Goal: Task Accomplishment & Management: Use online tool/utility

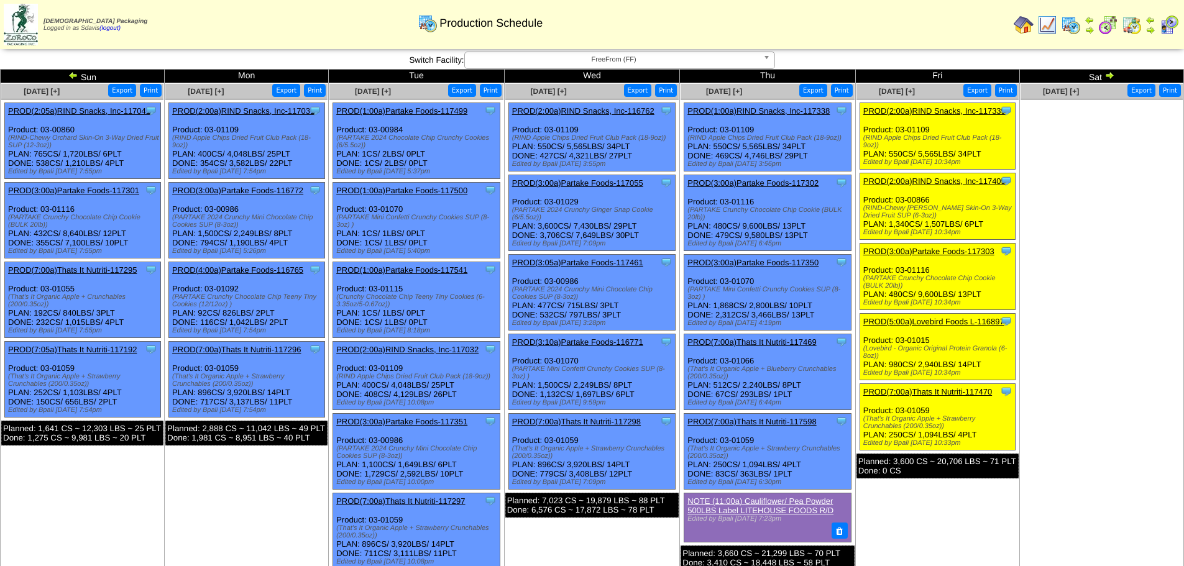
click at [950, 184] on link "PROD(2:00a)RIND Snacks, Inc-117405" at bounding box center [934, 181] width 142 height 9
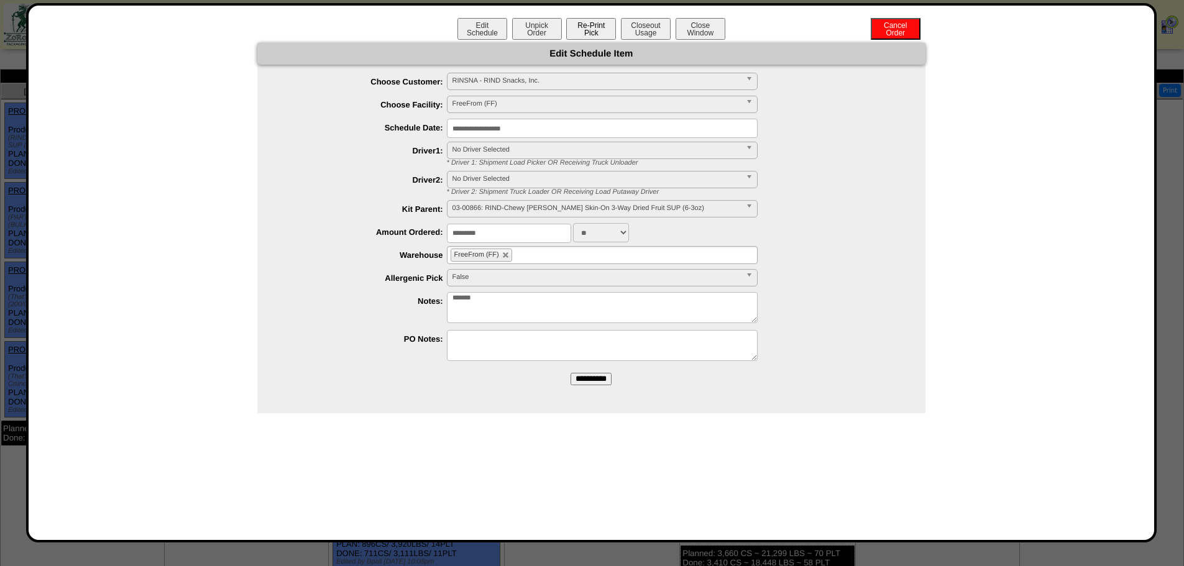
click at [595, 24] on button "Re-Print Pick" at bounding box center [591, 29] width 50 height 22
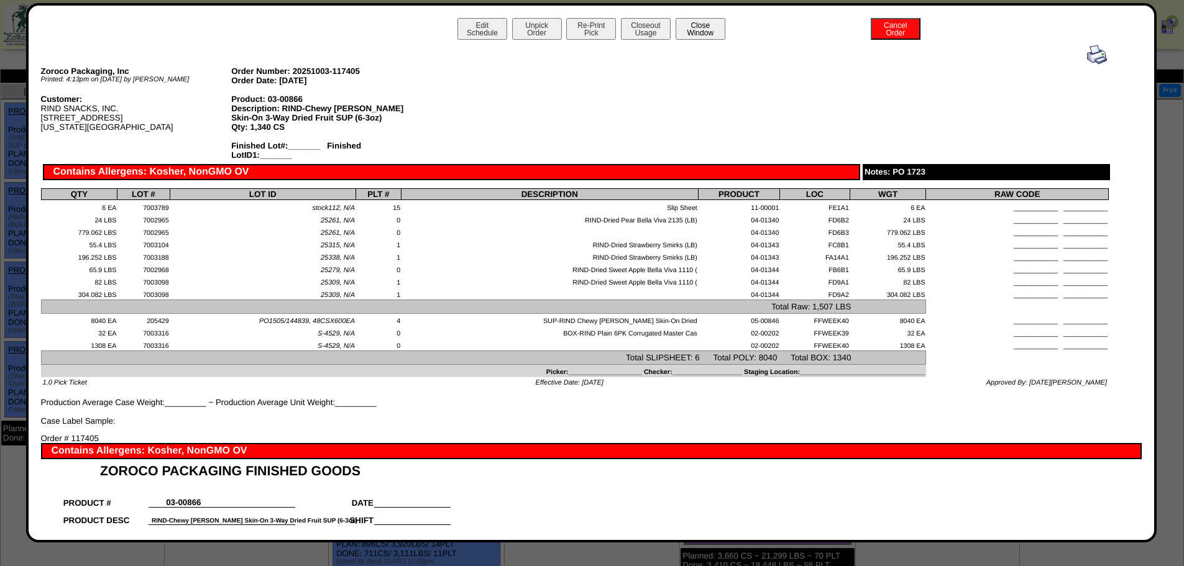
click at [692, 35] on button "Close Window" at bounding box center [701, 29] width 50 height 22
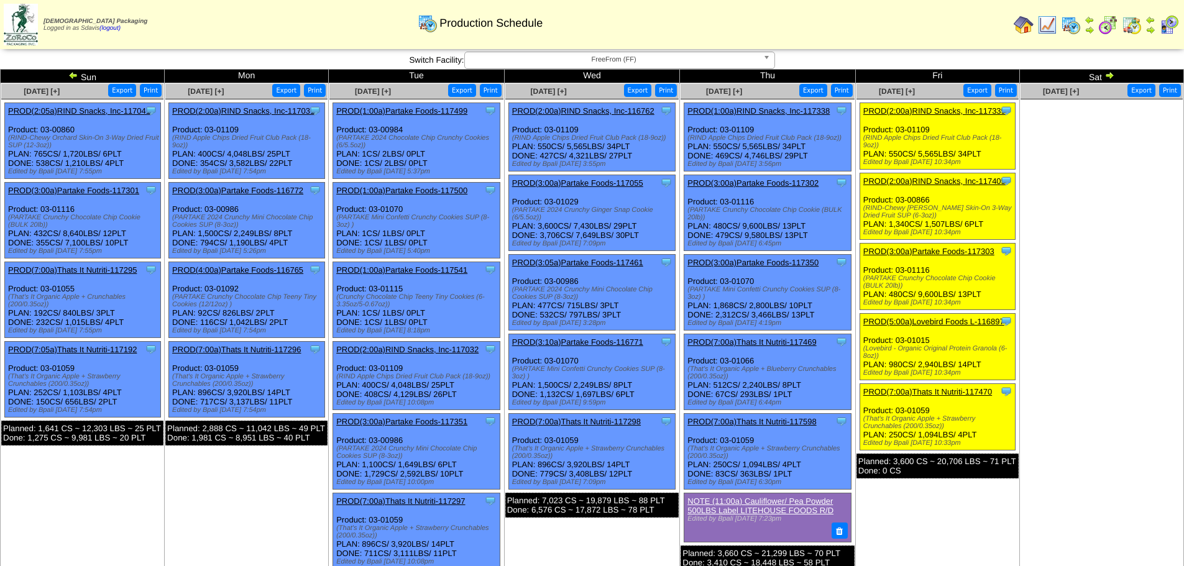
click at [922, 108] on link "PROD(2:00a)RIND Snacks, Inc-117339" at bounding box center [934, 110] width 142 height 9
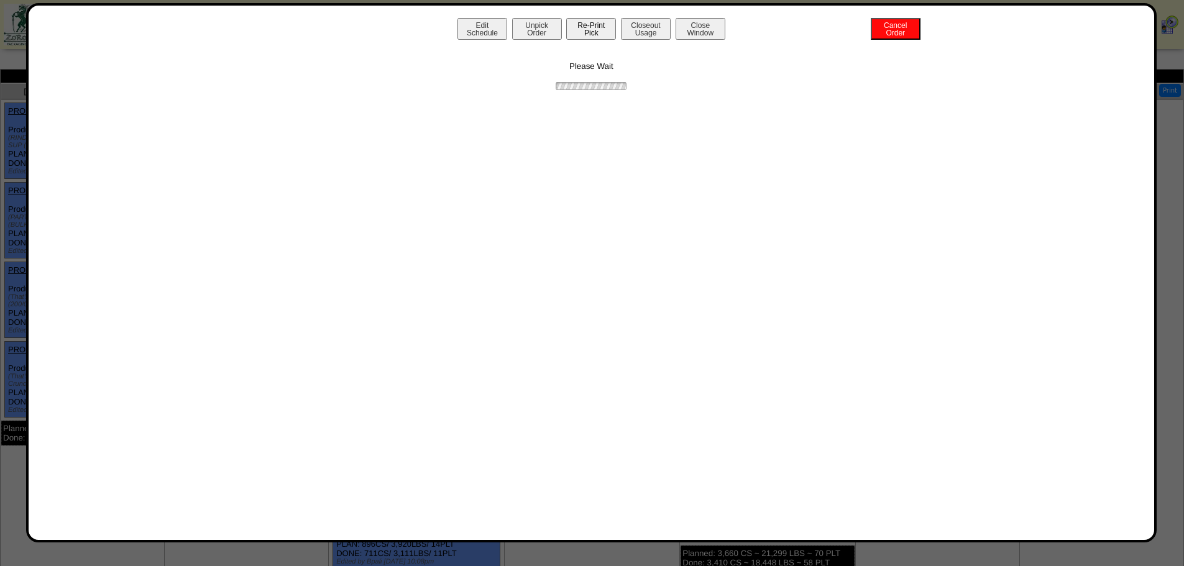
click at [590, 29] on button "Re-Print Pick" at bounding box center [591, 29] width 50 height 22
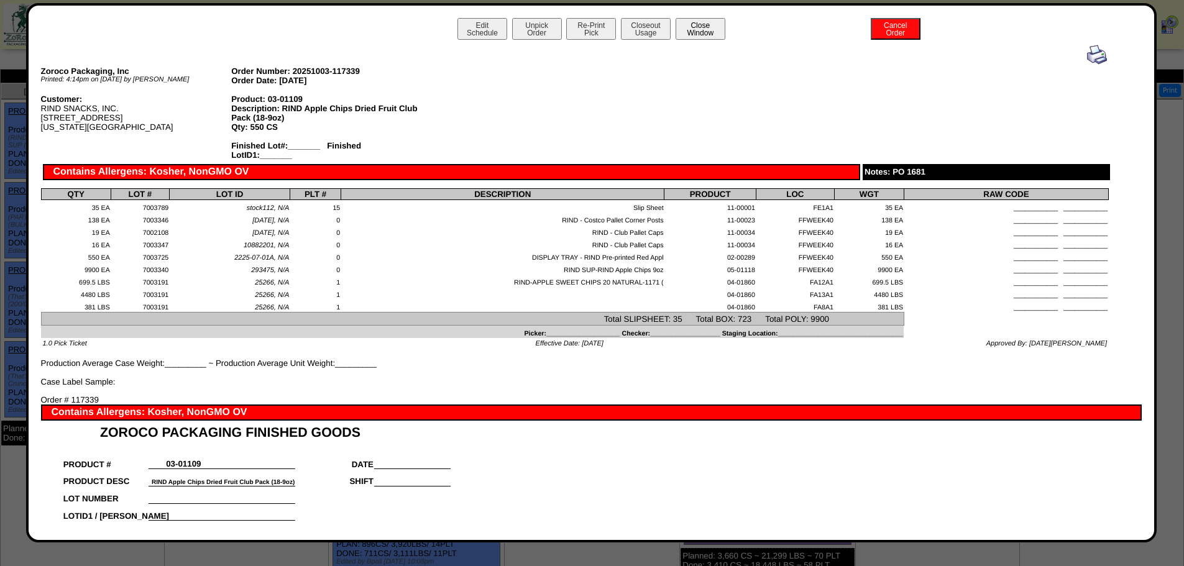
click at [708, 33] on button "Close Window" at bounding box center [701, 29] width 50 height 22
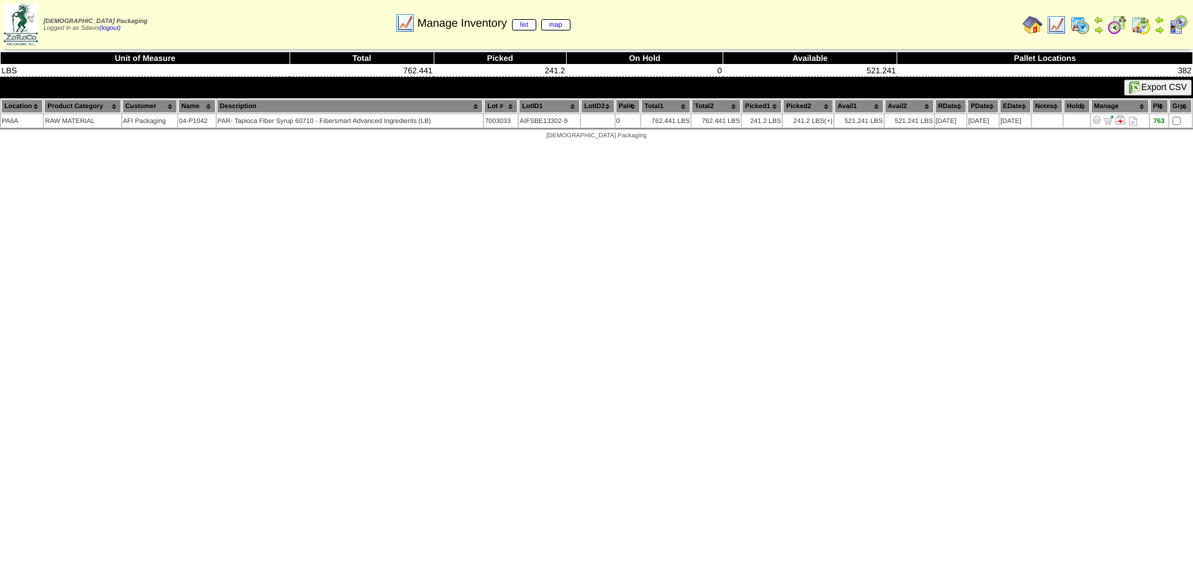
click at [1058, 20] on img at bounding box center [1057, 25] width 20 height 20
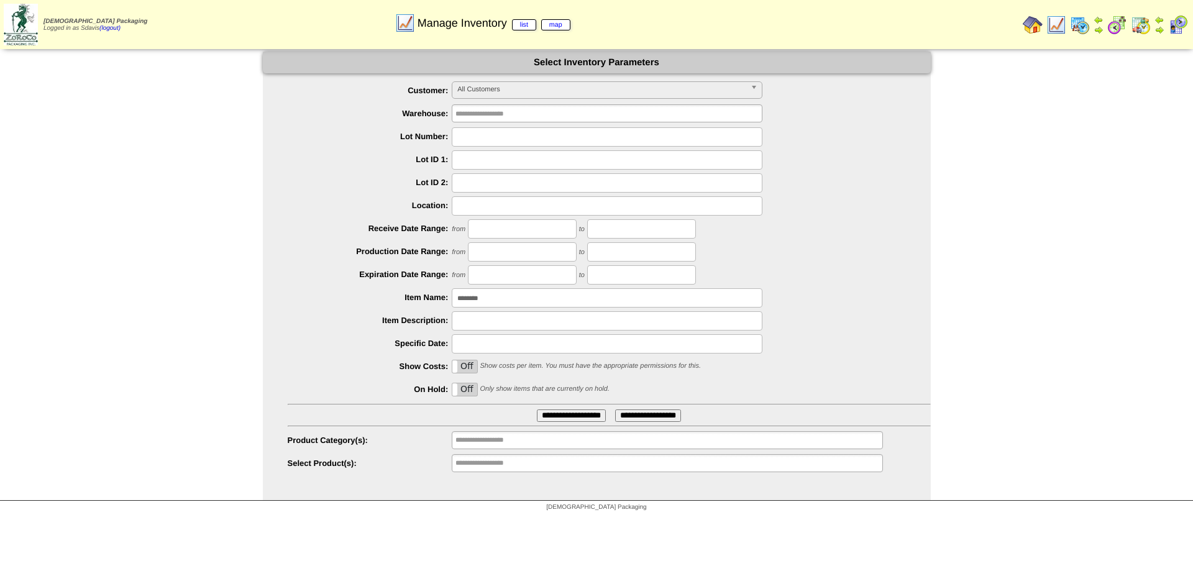
drag, startPoint x: 512, startPoint y: 299, endPoint x: 327, endPoint y: 311, distance: 185.0
click at [327, 311] on ul "**********" at bounding box center [597, 277] width 668 height 392
type input "********"
click at [537, 410] on input "**********" at bounding box center [571, 416] width 69 height 12
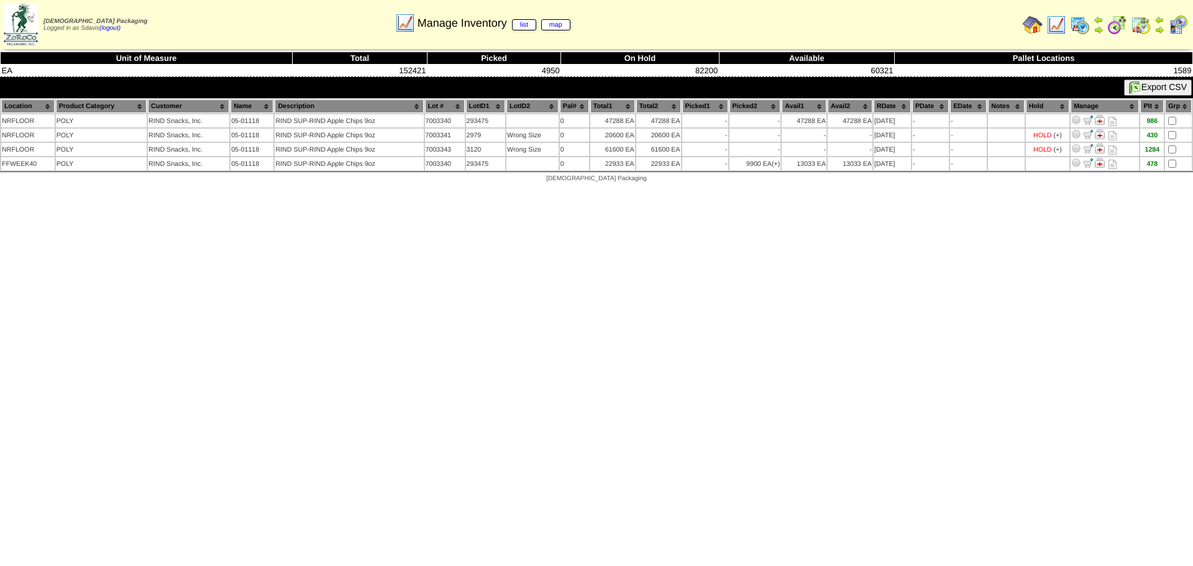
click at [1057, 26] on img at bounding box center [1057, 25] width 20 height 20
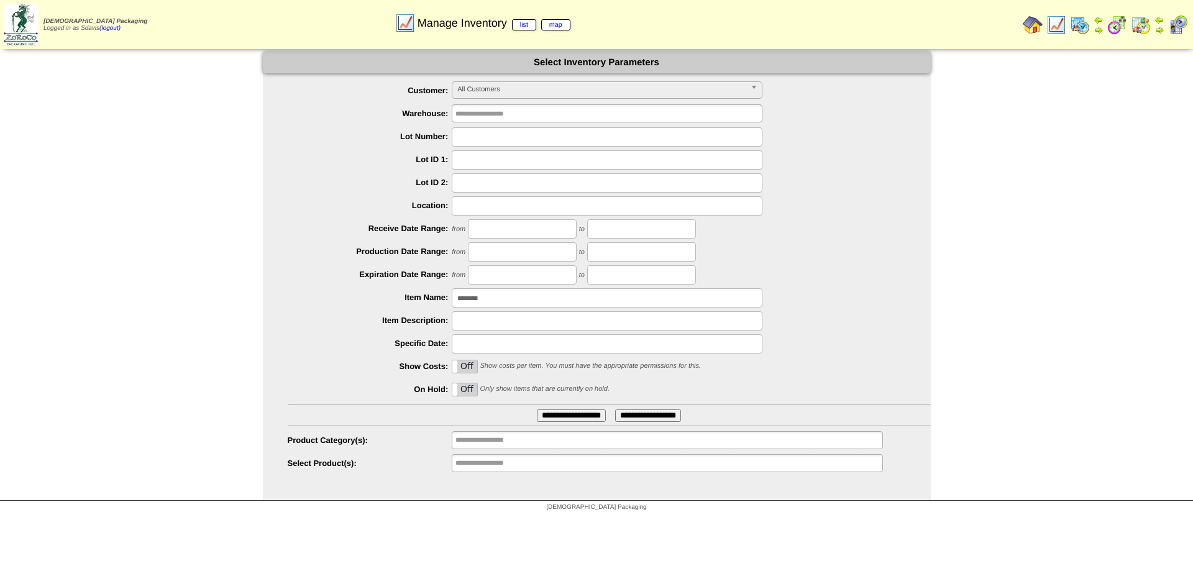
drag, startPoint x: 506, startPoint y: 296, endPoint x: 267, endPoint y: 316, distance: 240.1
click at [267, 315] on ul "**********" at bounding box center [597, 277] width 668 height 392
click at [502, 136] on input "text" at bounding box center [607, 136] width 311 height 19
type input "*******"
click at [537, 410] on input "**********" at bounding box center [571, 416] width 69 height 12
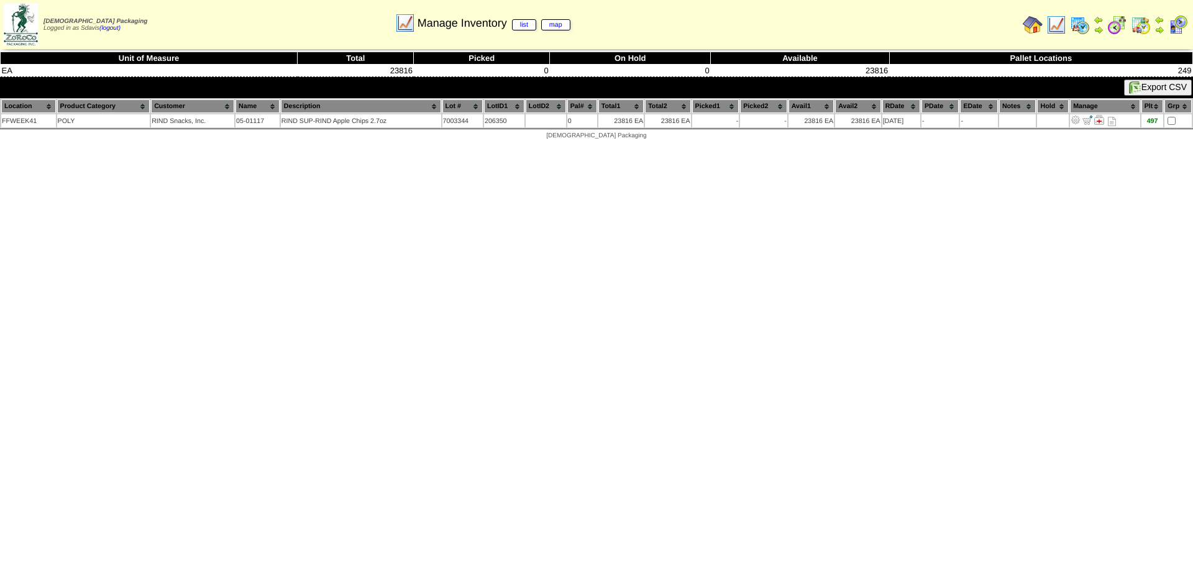
click at [1056, 23] on img at bounding box center [1057, 25] width 20 height 20
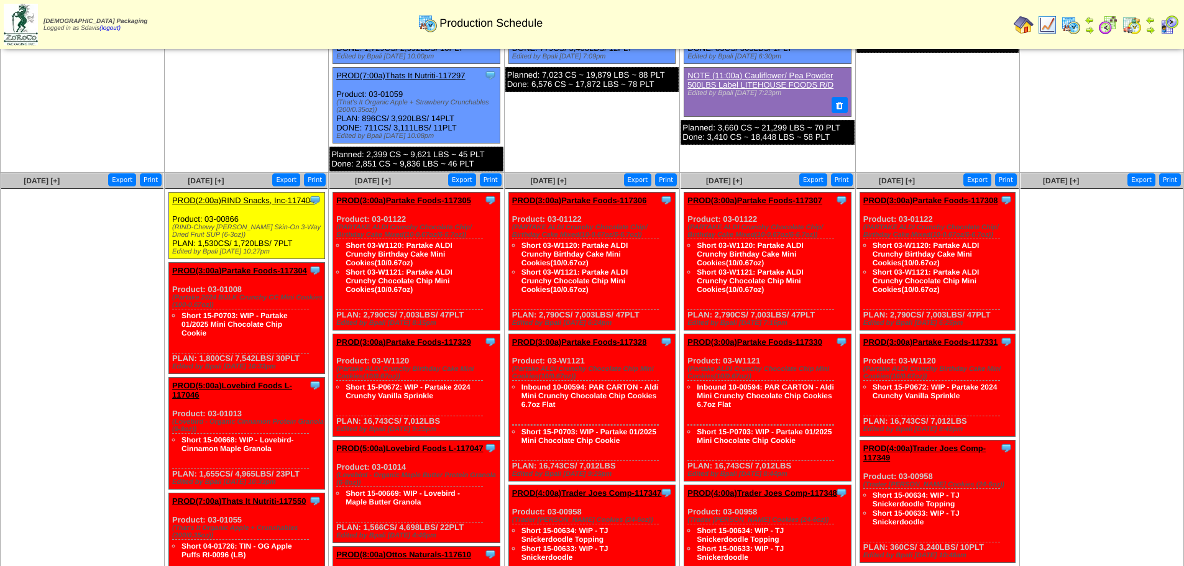
scroll to position [373, 0]
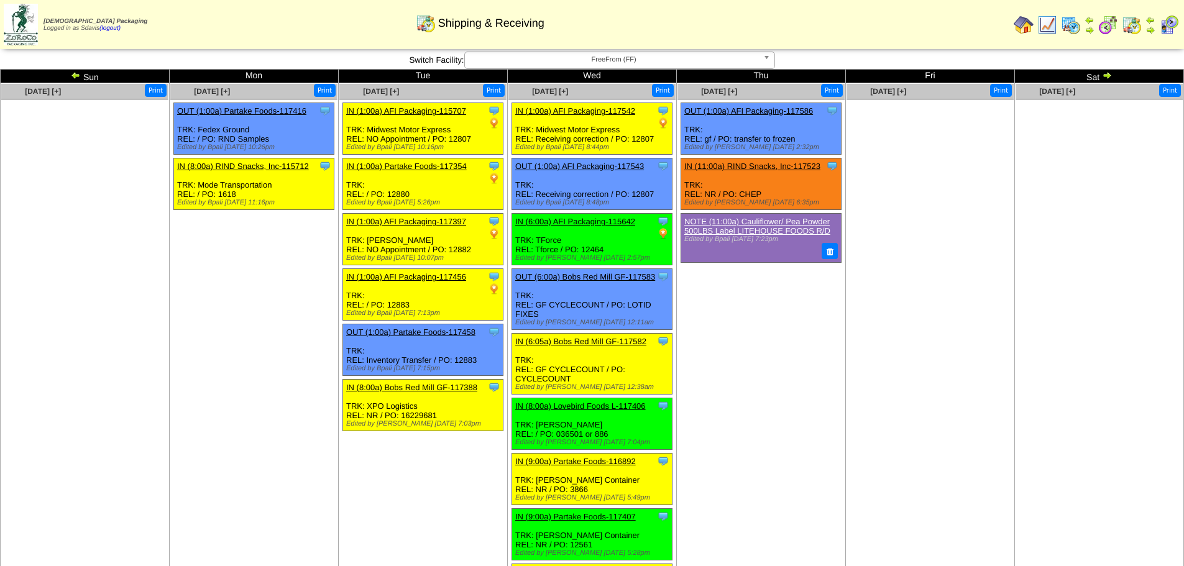
click at [952, 134] on ul at bounding box center [930, 192] width 167 height 186
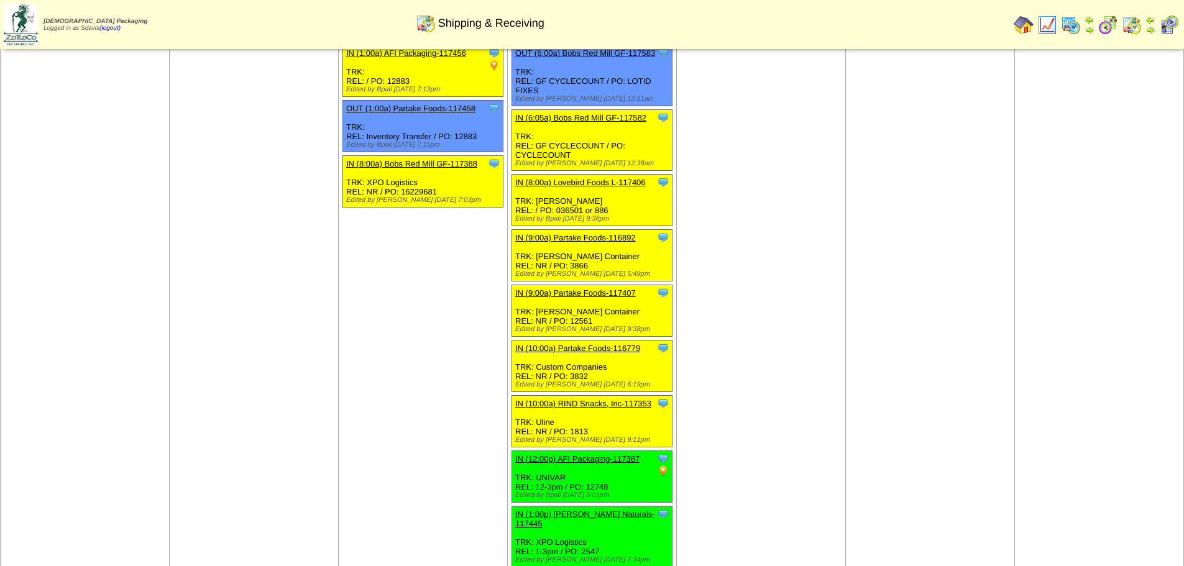
scroll to position [124, 0]
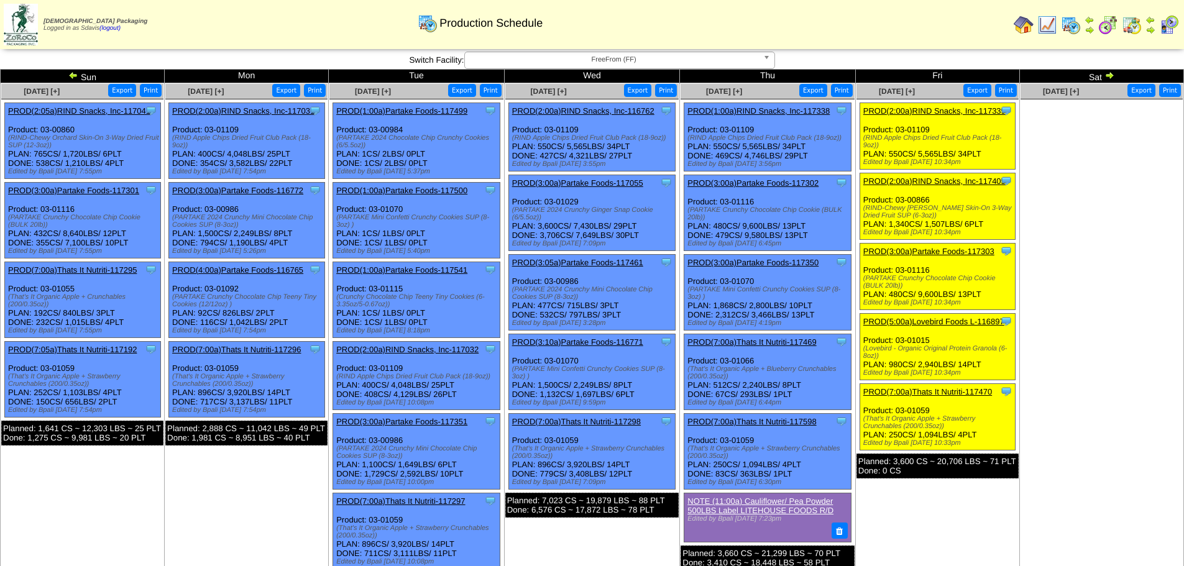
scroll to position [373, 0]
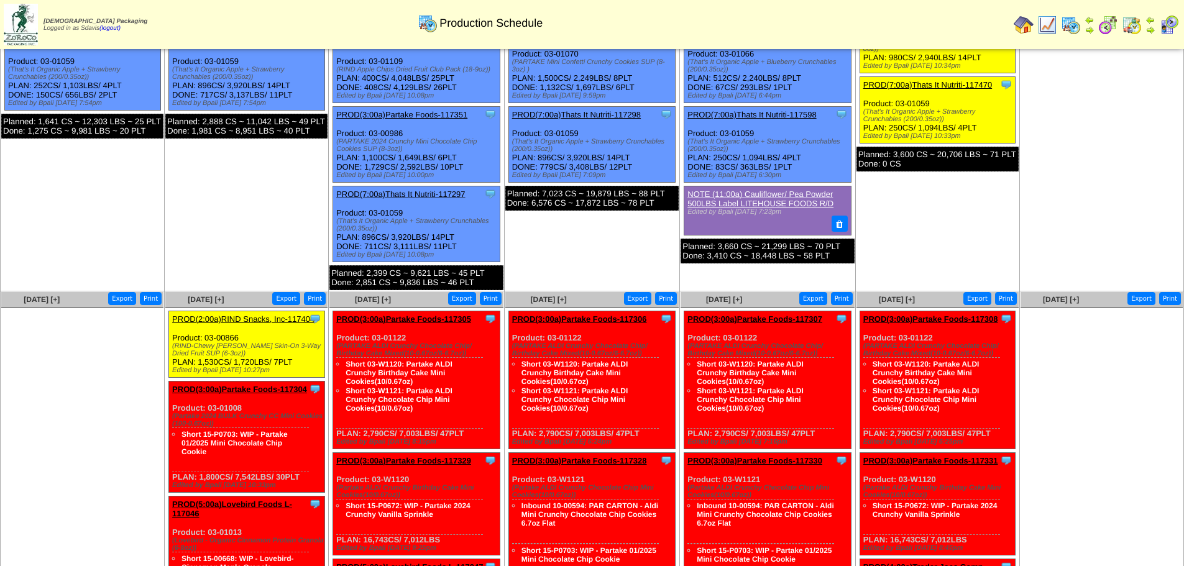
scroll to position [311, 0]
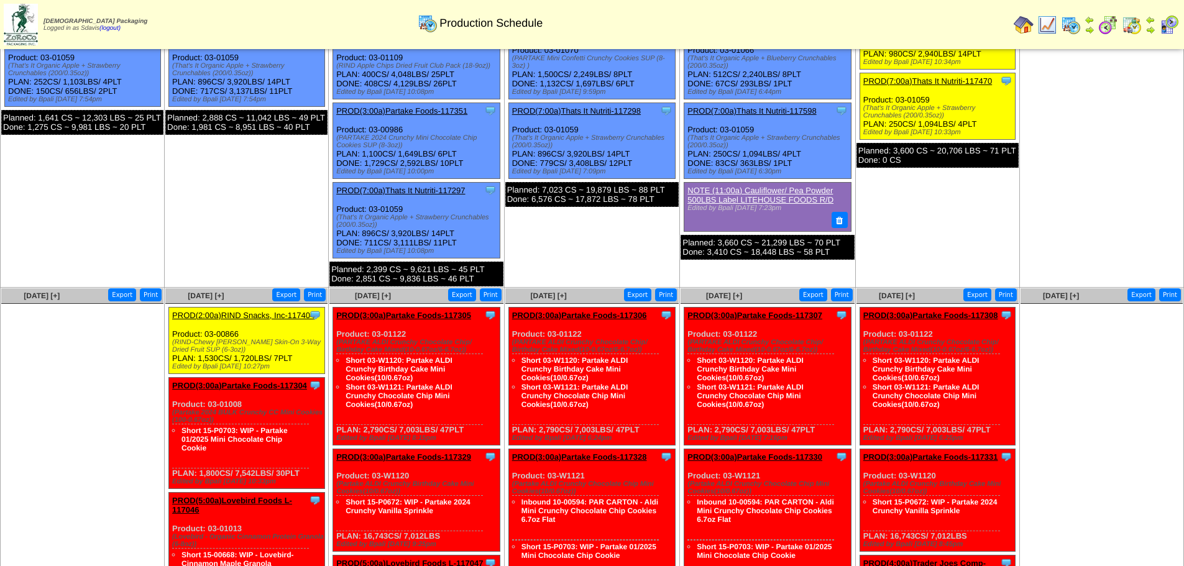
click at [229, 316] on link "PROD(2:00a)RIND Snacks, Inc-117404" at bounding box center [243, 315] width 142 height 9
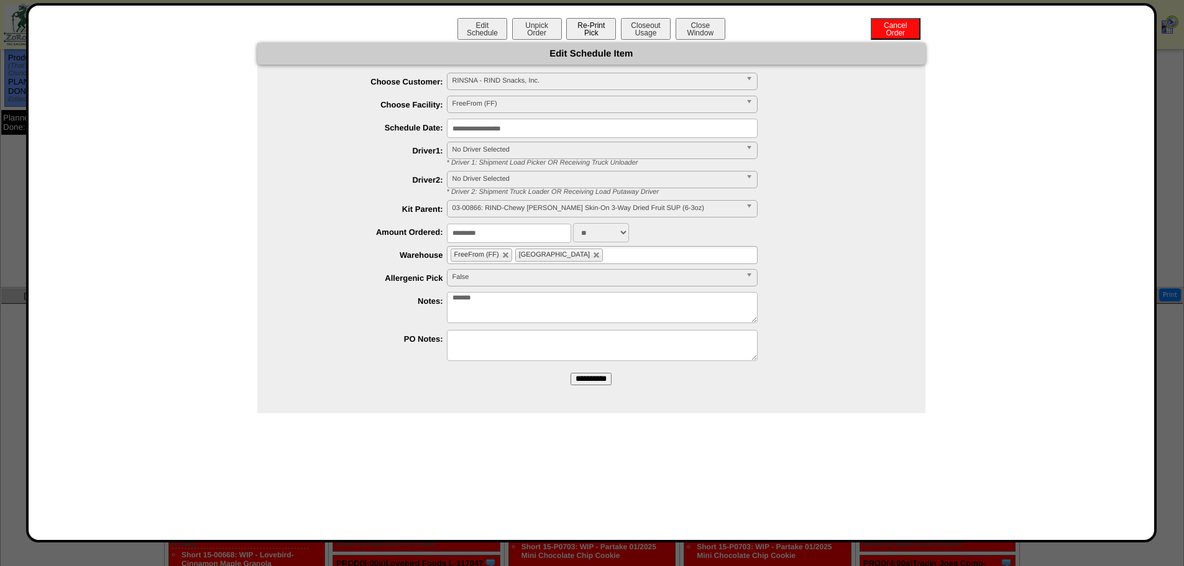
click at [591, 23] on button "Re-Print Pick" at bounding box center [591, 29] width 50 height 22
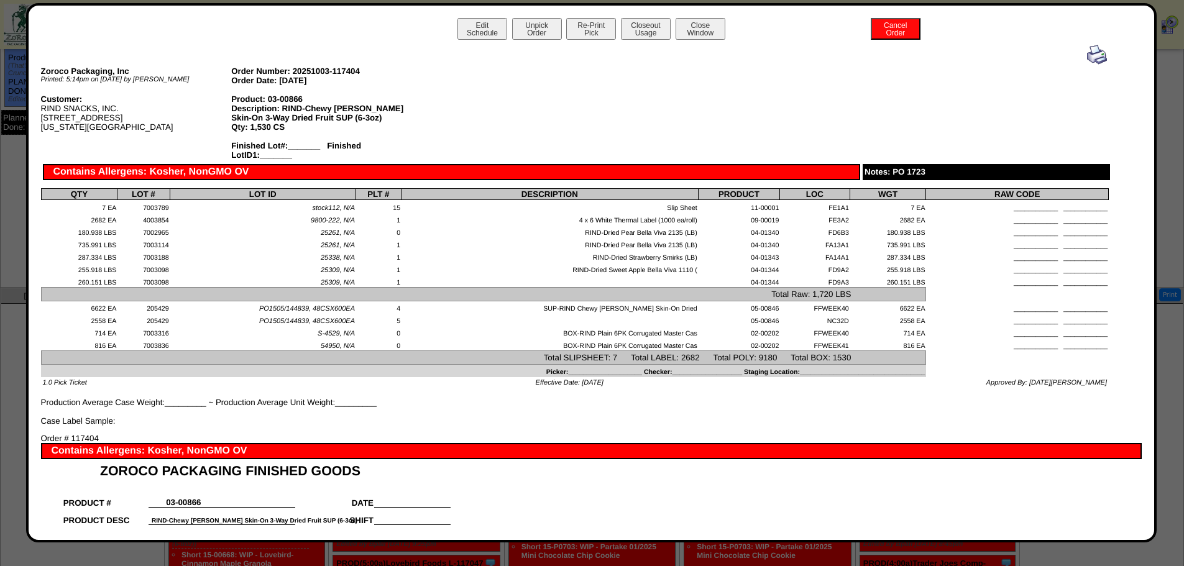
click at [1091, 57] on img at bounding box center [1097, 55] width 20 height 20
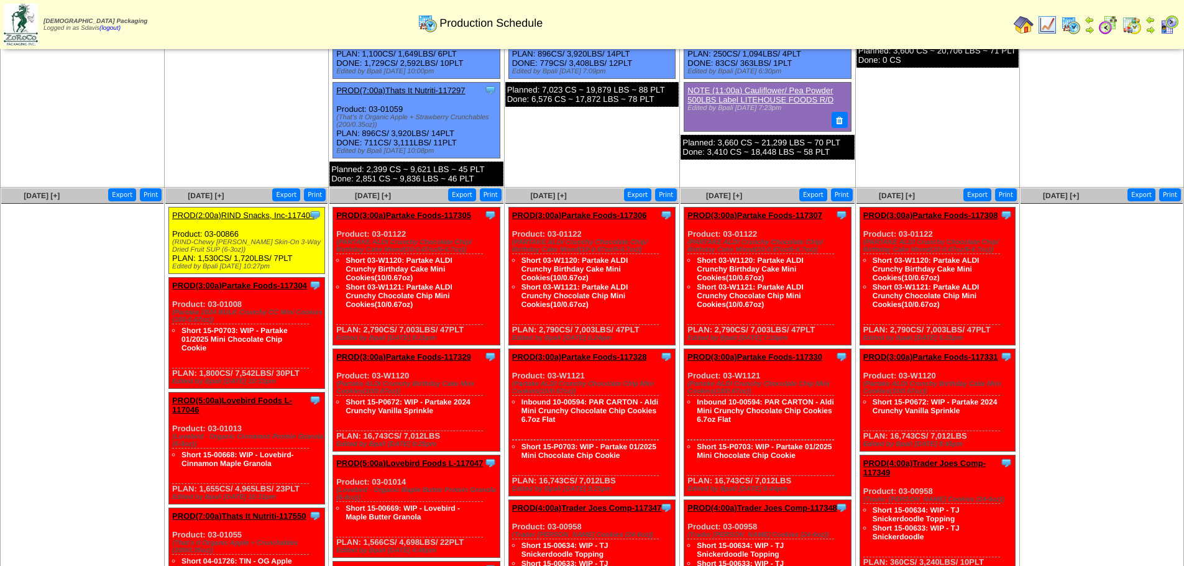
scroll to position [373, 0]
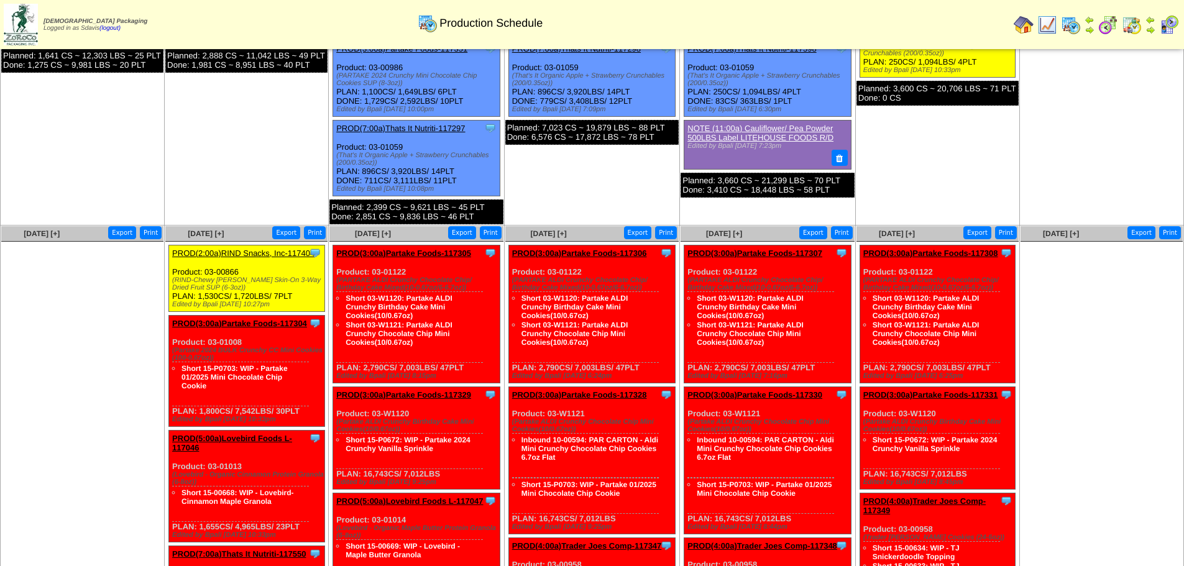
click at [227, 319] on link "PROD(3:00a)Partake Foods-117304" at bounding box center [239, 323] width 135 height 9
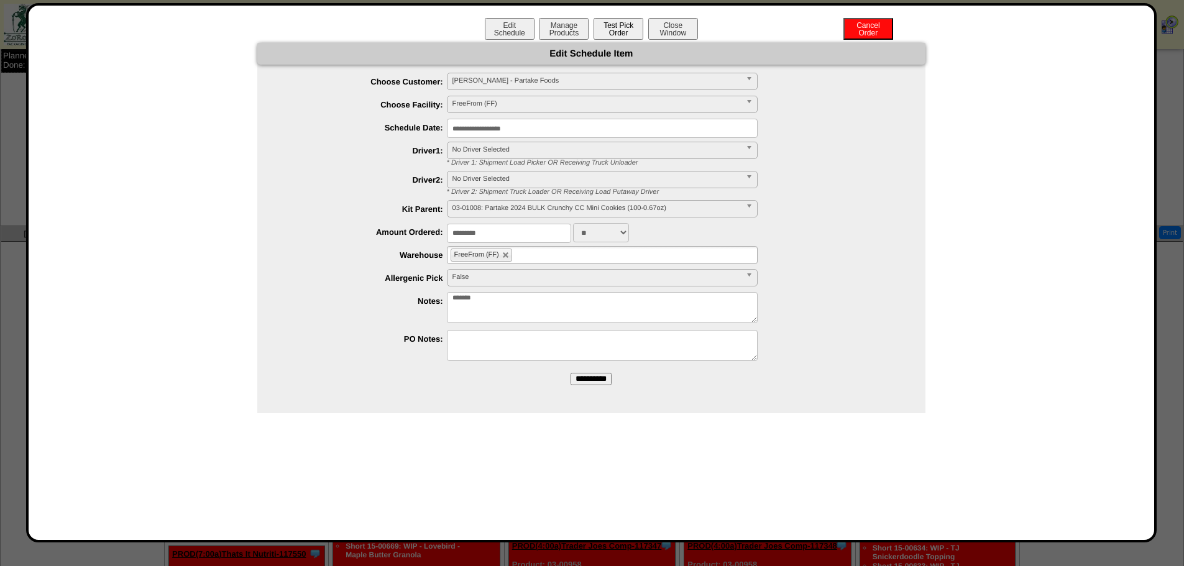
click at [625, 32] on button "Test Pick Order" at bounding box center [619, 29] width 50 height 22
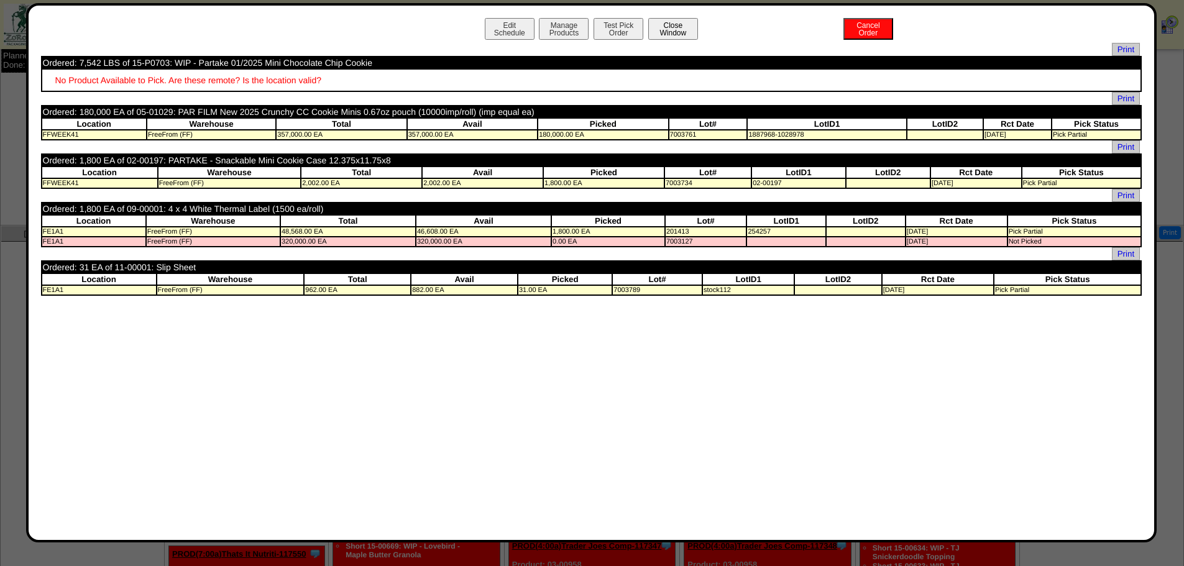
click at [668, 28] on button "Close Window" at bounding box center [673, 29] width 50 height 22
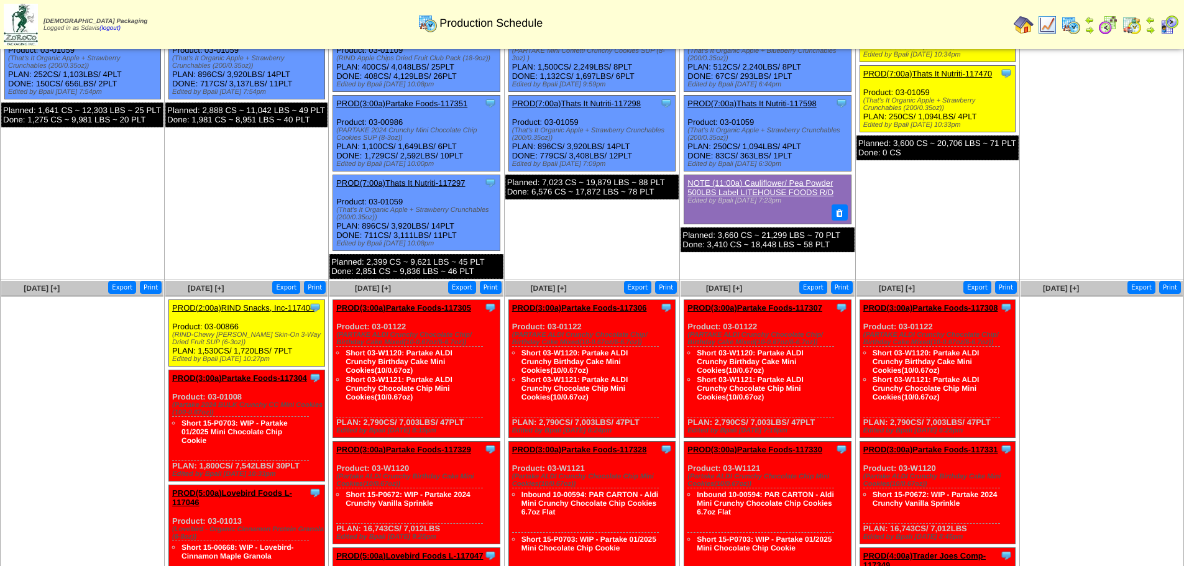
scroll to position [435, 0]
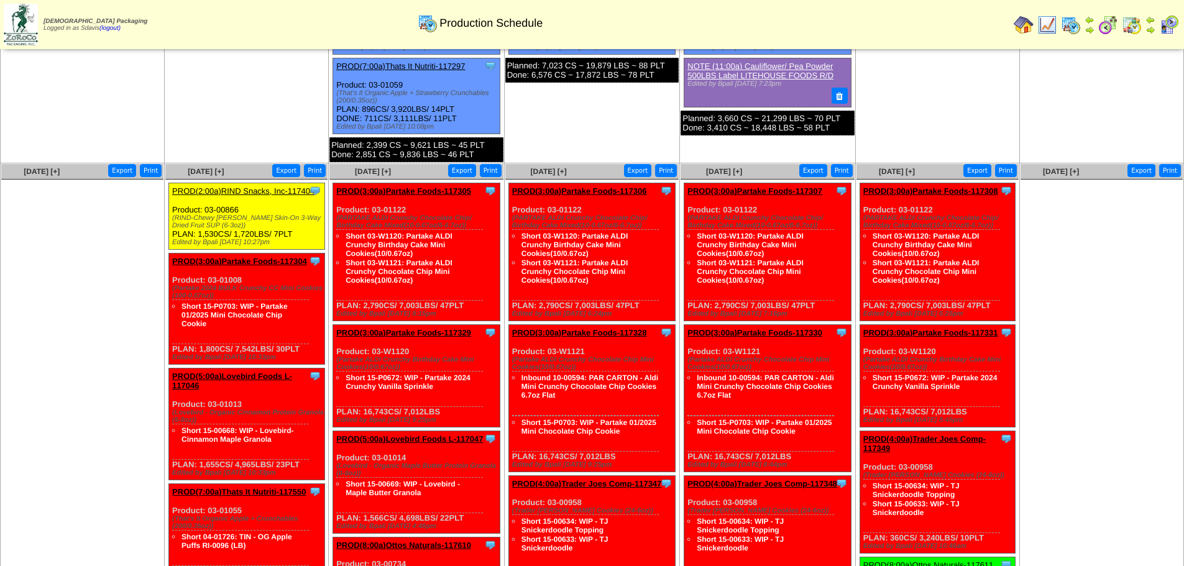
drag, startPoint x: 57, startPoint y: 209, endPoint x: 76, endPoint y: 283, distance: 75.8
click at [76, 282] on ul at bounding box center [82, 273] width 162 height 186
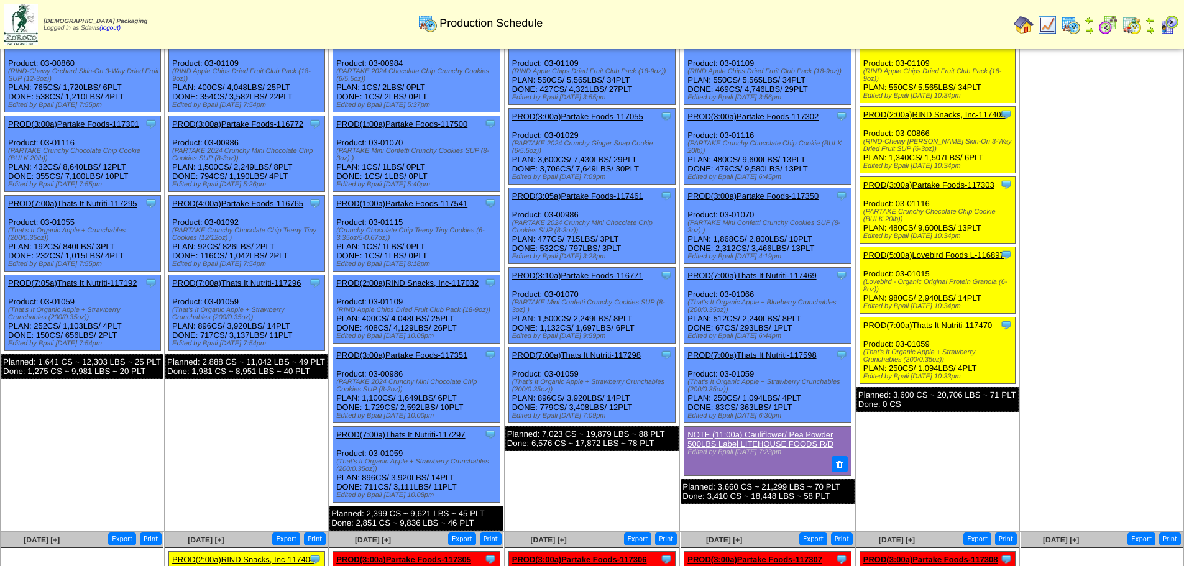
scroll to position [0, 0]
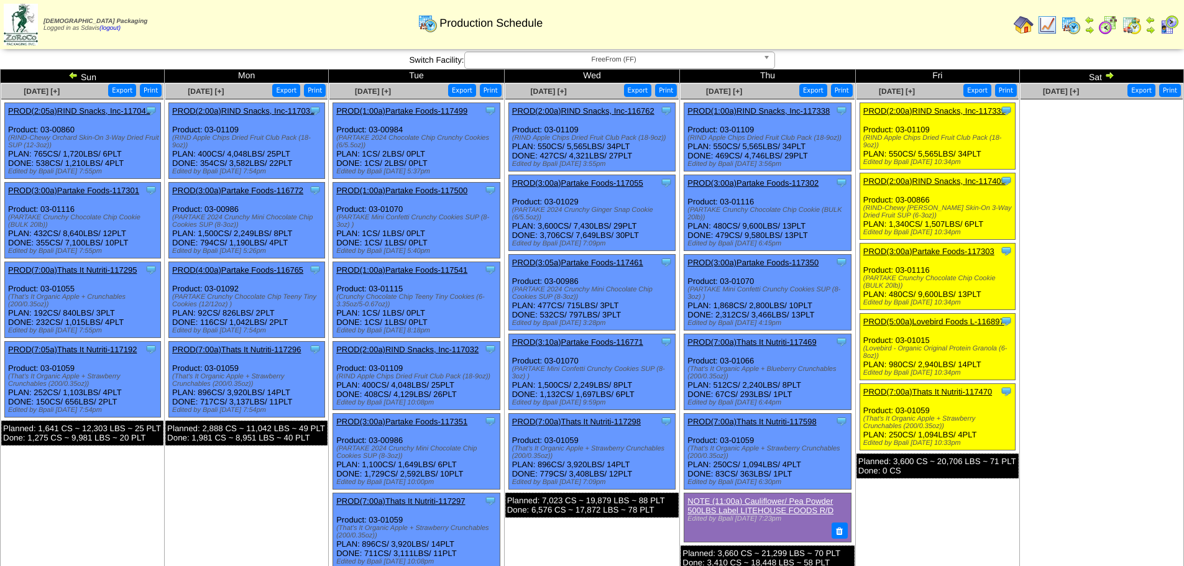
click at [636, 62] on span "FreeFrom (FF)" at bounding box center [614, 59] width 288 height 15
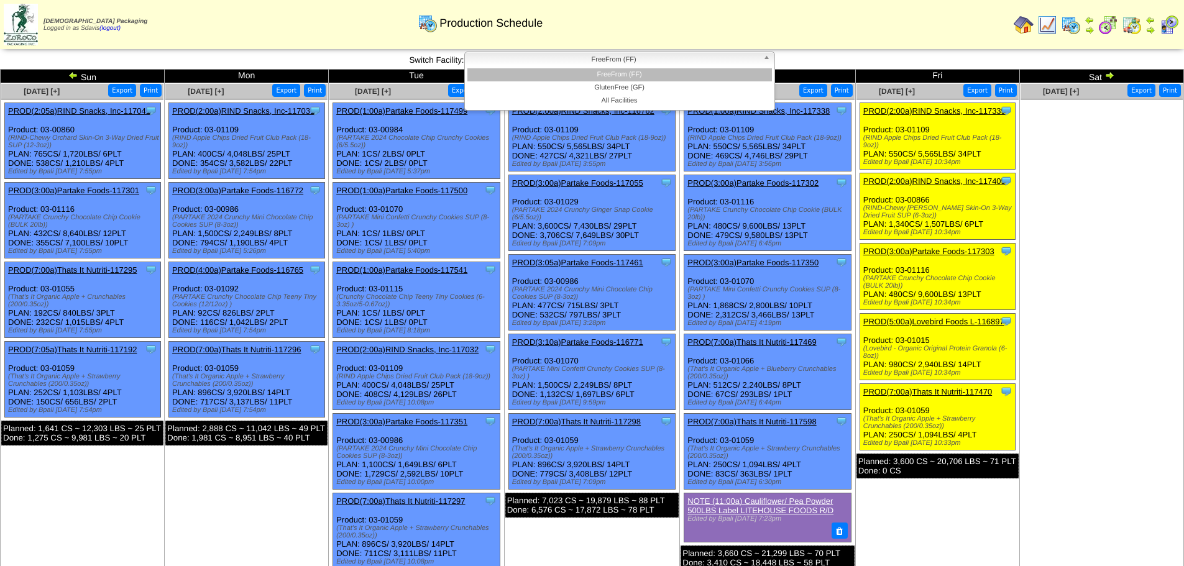
click at [617, 71] on li "FreeFrom (FF)" at bounding box center [619, 74] width 305 height 13
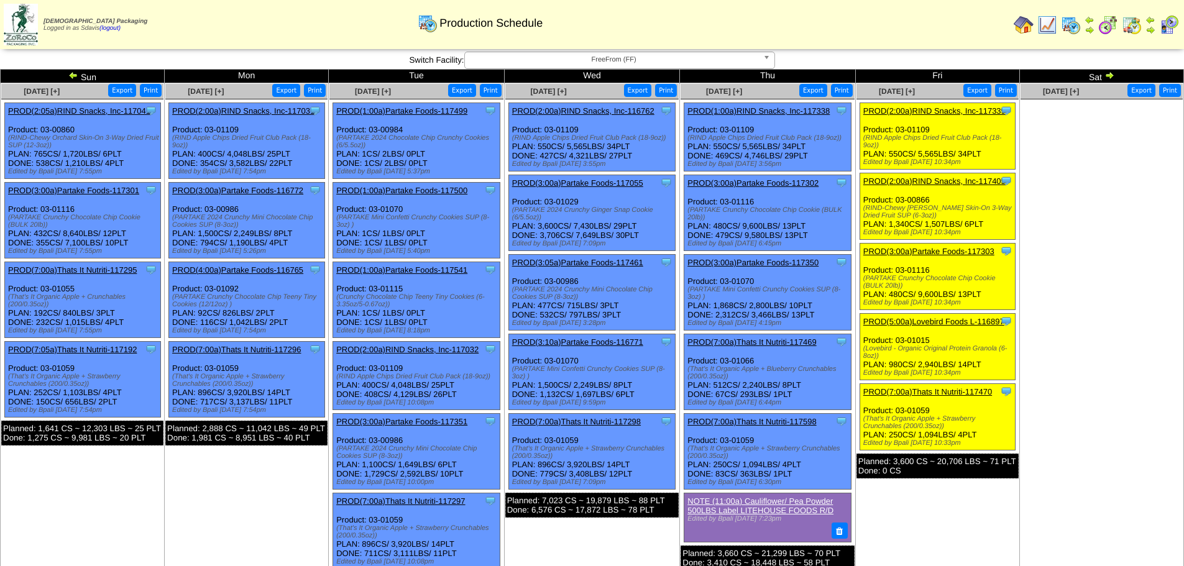
click at [1111, 77] on img at bounding box center [1110, 75] width 10 height 10
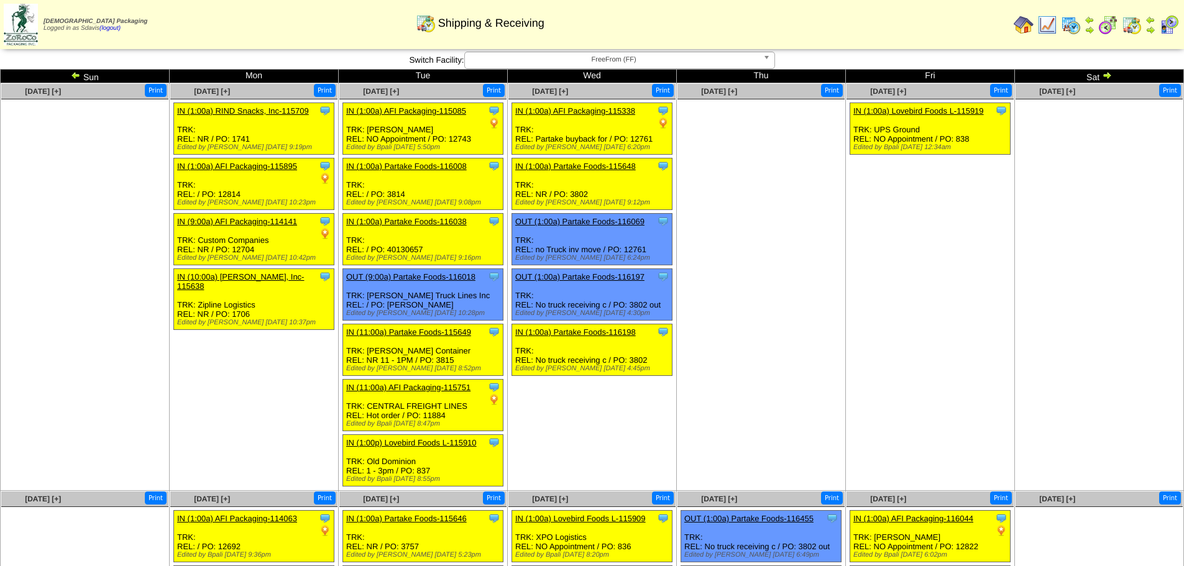
click at [1102, 25] on img at bounding box center [1108, 25] width 20 height 20
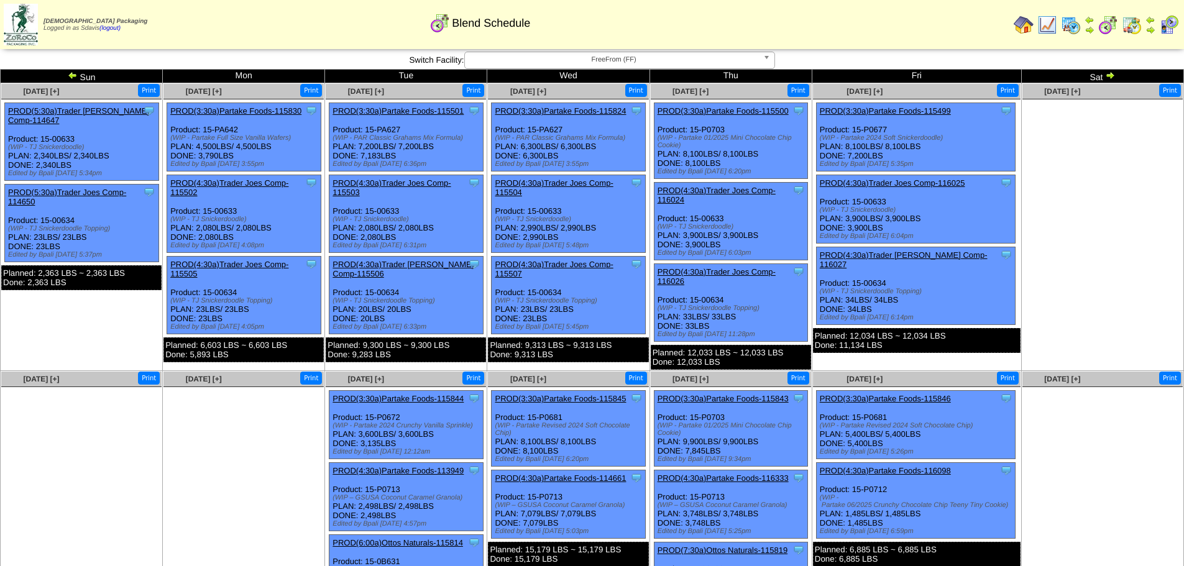
click at [1112, 75] on img at bounding box center [1110, 75] width 10 height 10
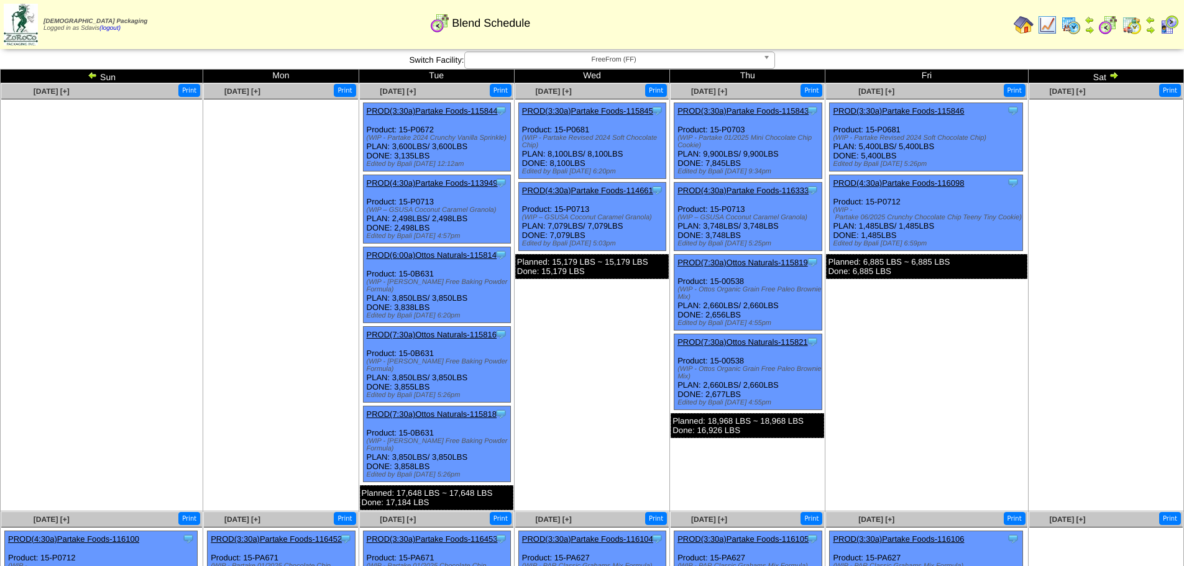
click at [1112, 75] on img at bounding box center [1114, 75] width 10 height 10
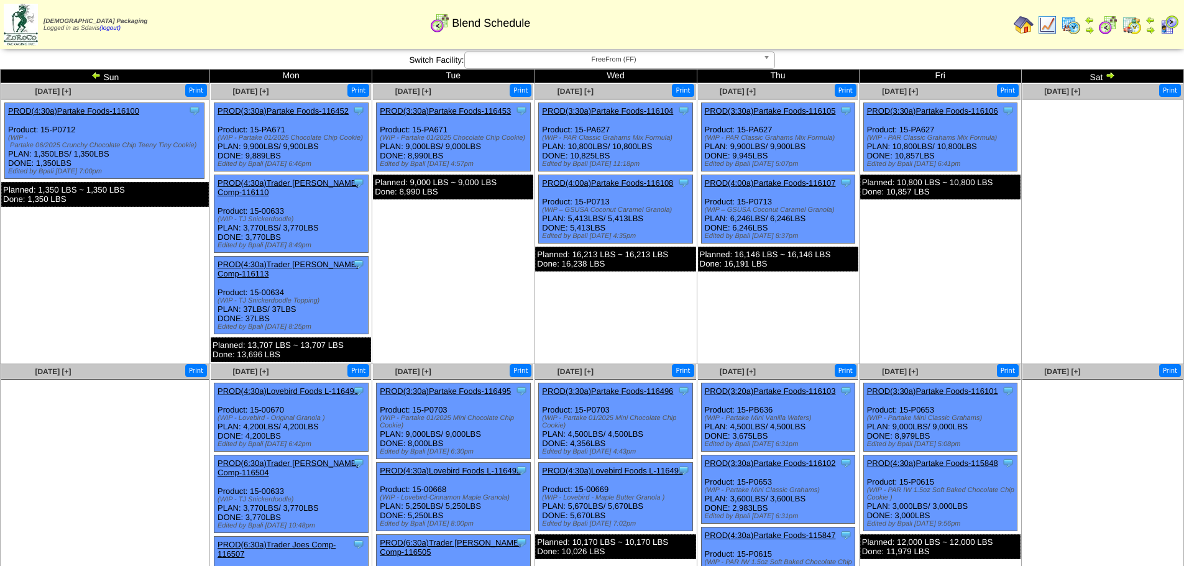
click at [1112, 75] on img at bounding box center [1110, 75] width 10 height 10
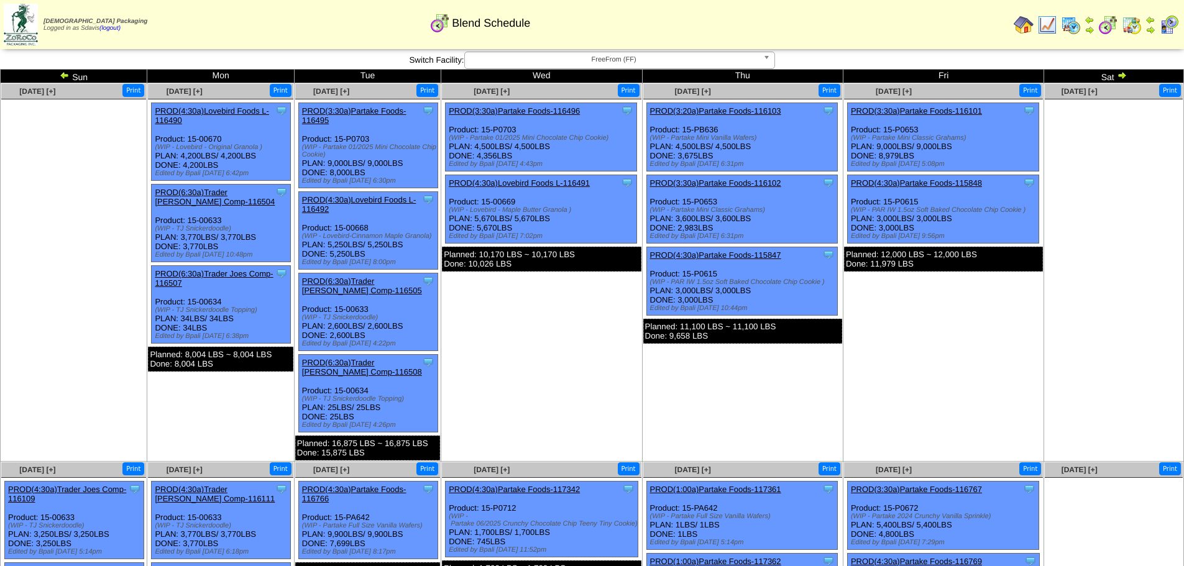
click at [1112, 75] on td "Sat" at bounding box center [1114, 77] width 140 height 14
click at [1124, 78] on img at bounding box center [1122, 75] width 10 height 10
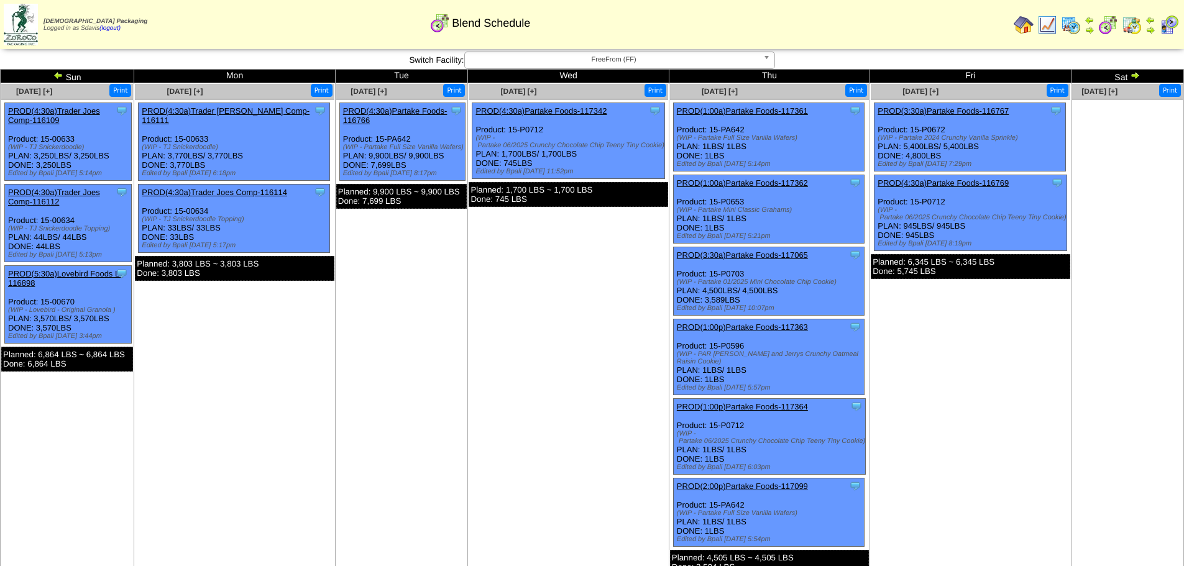
click at [1135, 76] on img at bounding box center [1135, 75] width 10 height 10
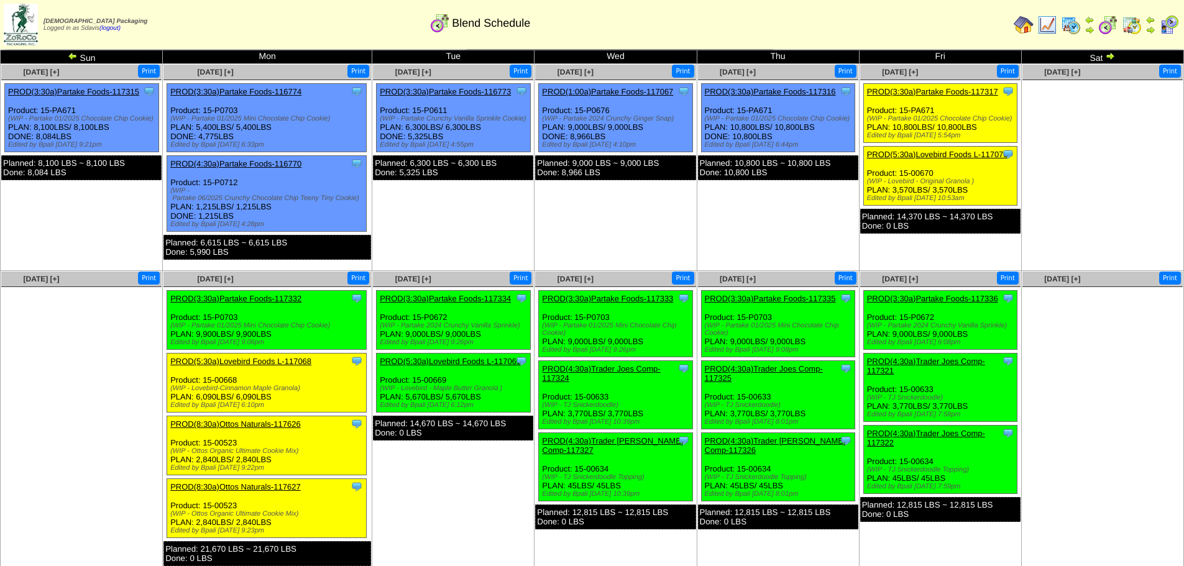
scroll to position [38, 0]
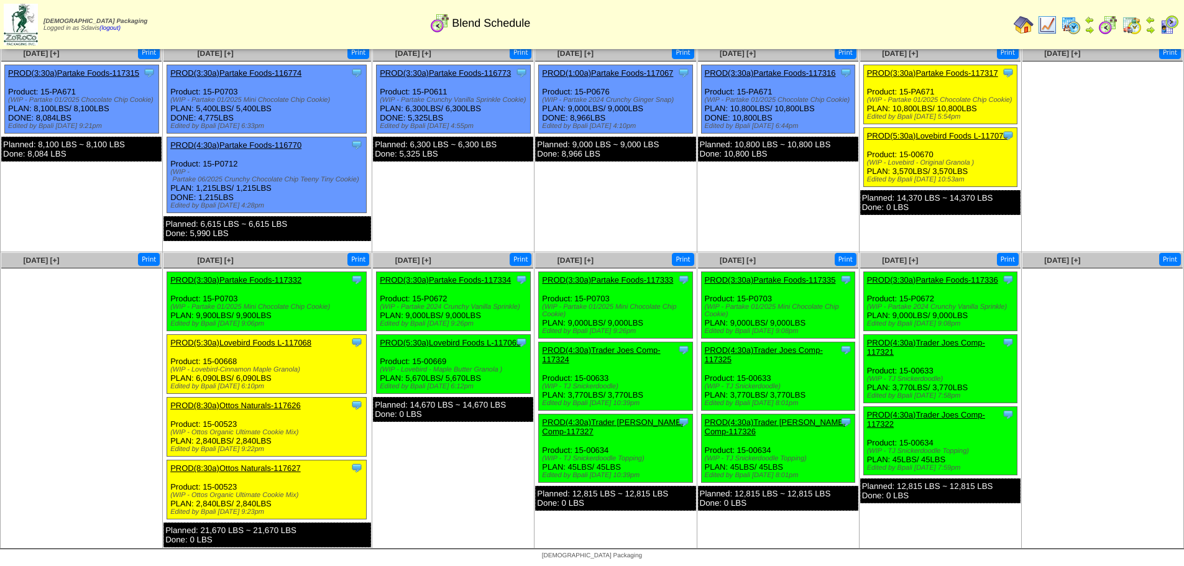
click at [271, 277] on link "PROD(3:30a)Partake Foods-117332" at bounding box center [235, 279] width 131 height 9
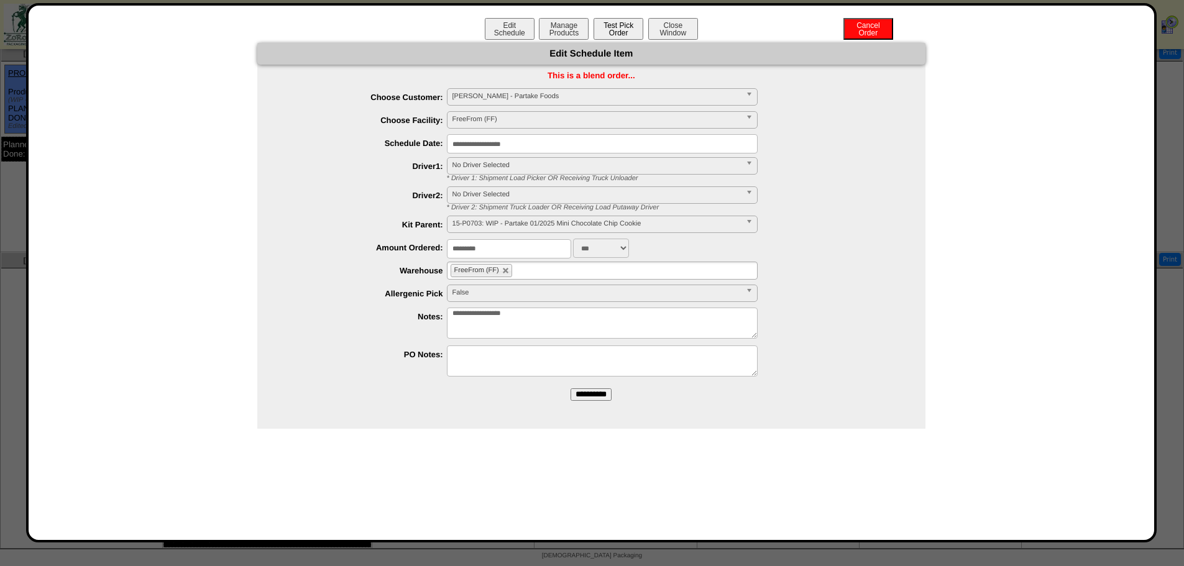
click at [622, 29] on button "Test Pick Order" at bounding box center [619, 29] width 50 height 22
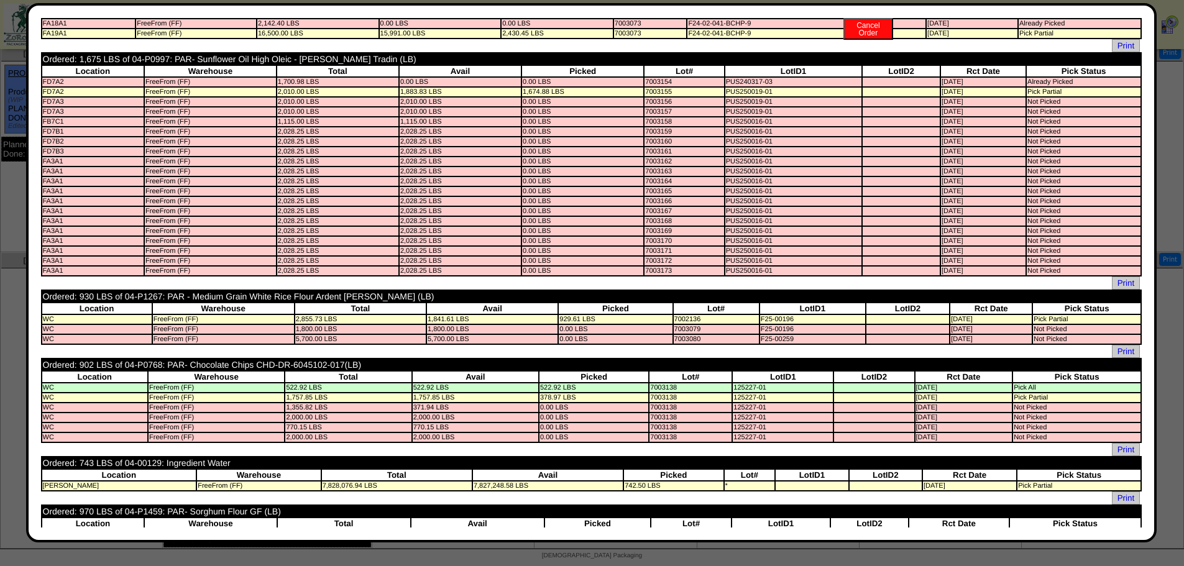
scroll to position [0, 0]
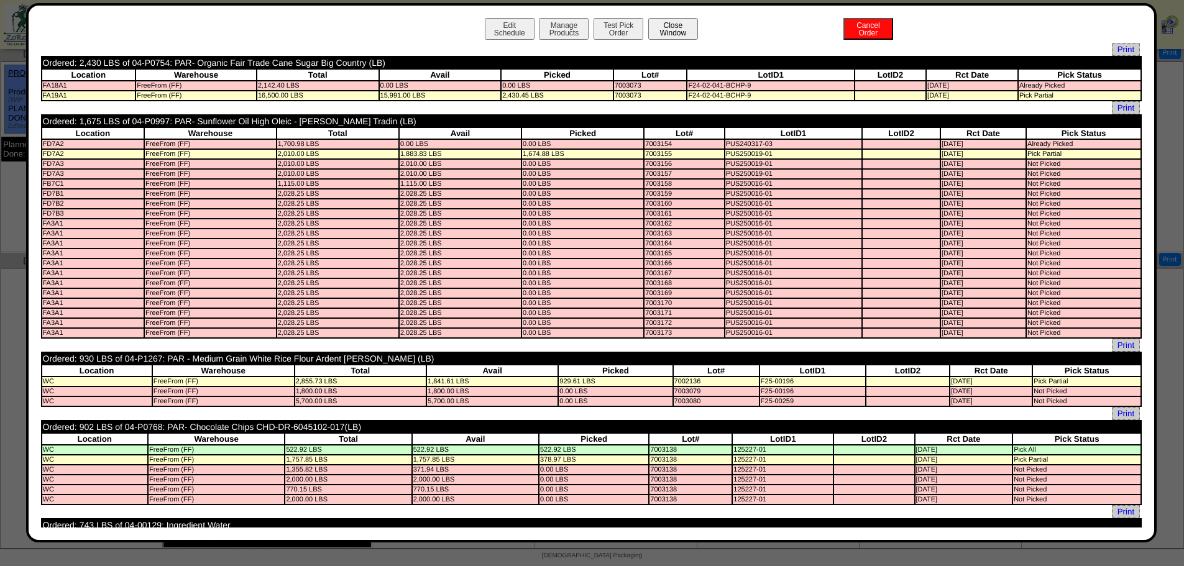
click at [663, 24] on button "Close Window" at bounding box center [673, 29] width 50 height 22
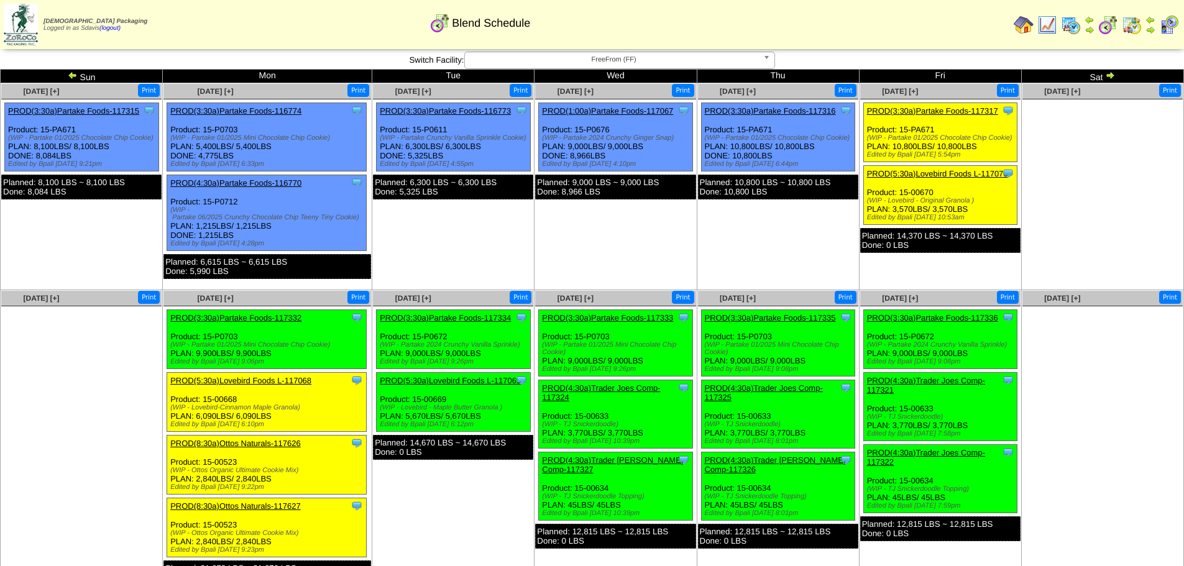
click at [76, 431] on ul at bounding box center [81, 399] width 160 height 186
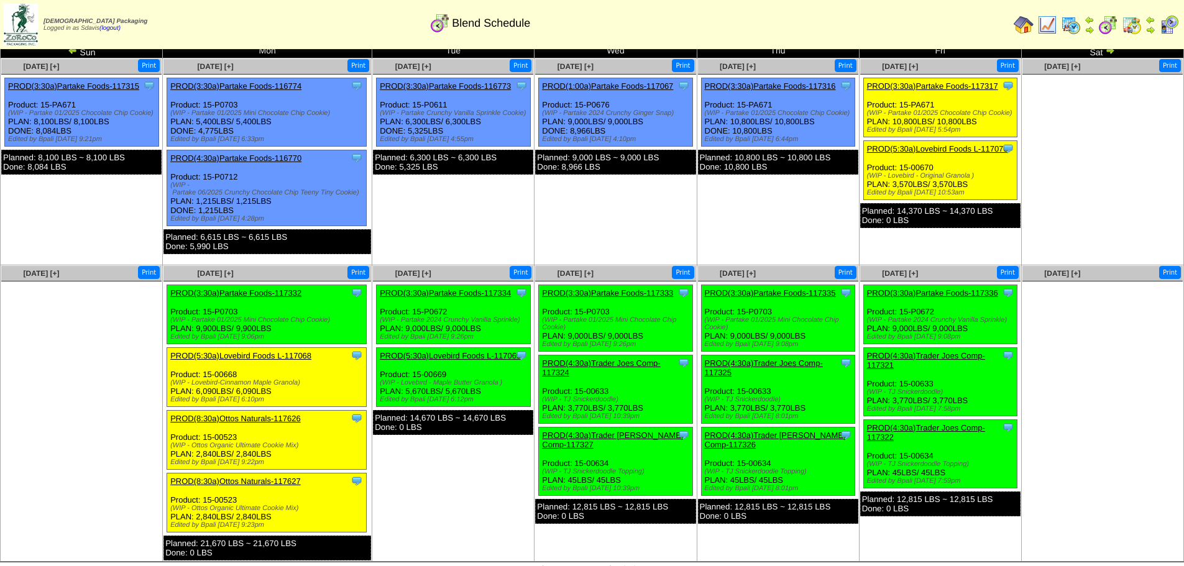
scroll to position [38, 0]
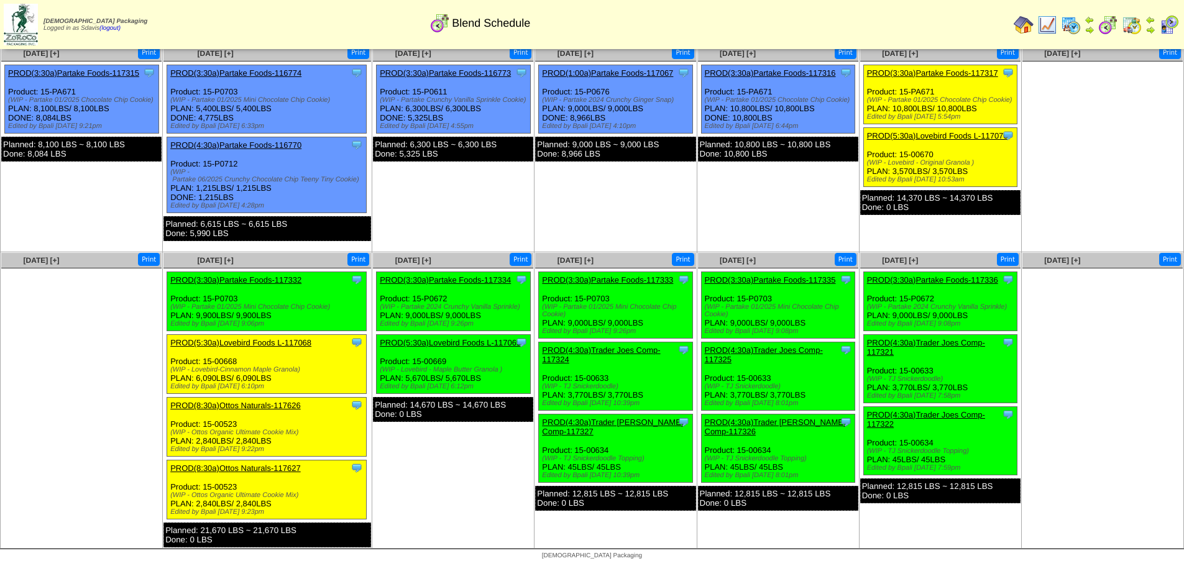
click at [249, 403] on link "PROD(8:30a)Ottos Naturals-117626" at bounding box center [235, 405] width 131 height 9
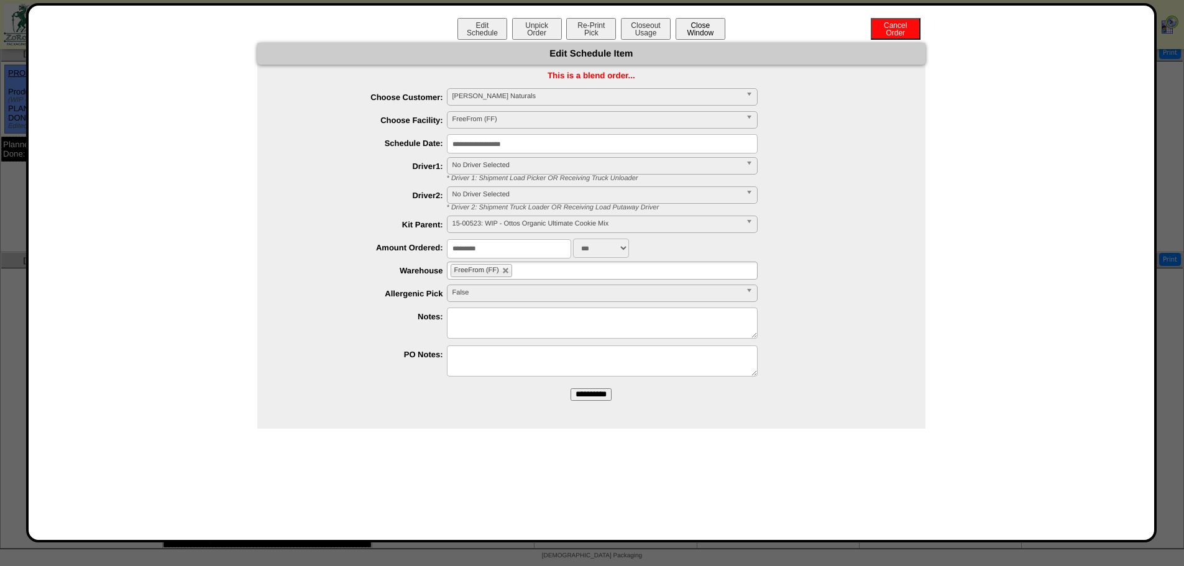
click at [701, 29] on button "Close Window" at bounding box center [701, 29] width 50 height 22
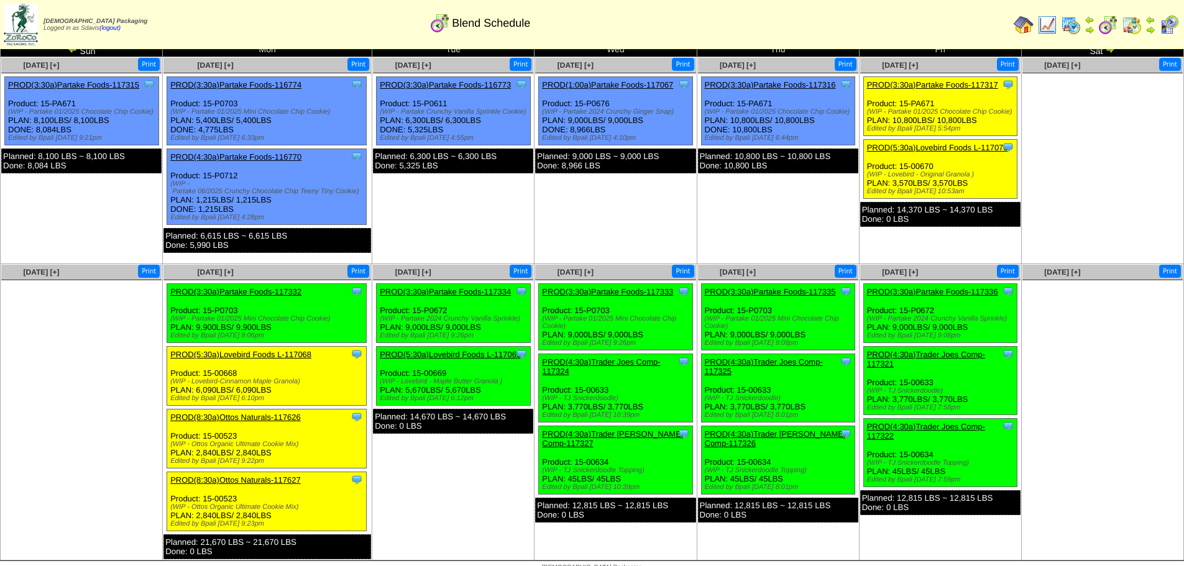
scroll to position [38, 0]
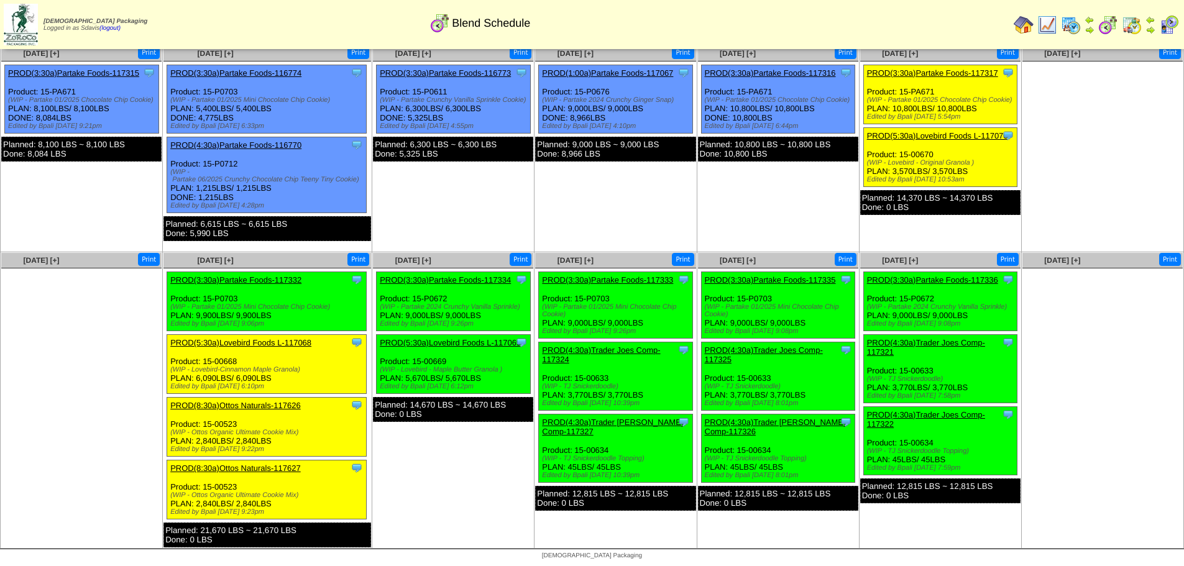
drag, startPoint x: 264, startPoint y: 495, endPoint x: 296, endPoint y: 495, distance: 32.3
click at [296, 495] on div "(WIP - Ottos Organic Ultimate Cookie Mix)" at bounding box center [268, 495] width 196 height 7
click at [316, 474] on div "Clone Item PROD(8:30a)[PERSON_NAME] Naturals-117627 Ottos Naturals ScheduleID: …" at bounding box center [267, 490] width 200 height 59
click at [333, 416] on div "Clone Item PROD(8:30a)[PERSON_NAME] Naturals-117626 Ottos Naturals ScheduleID: …" at bounding box center [267, 427] width 200 height 59
click at [326, 417] on div "Clone Item PROD(8:30a)[PERSON_NAME] Naturals-117626 Ottos Naturals ScheduleID: …" at bounding box center [267, 427] width 200 height 59
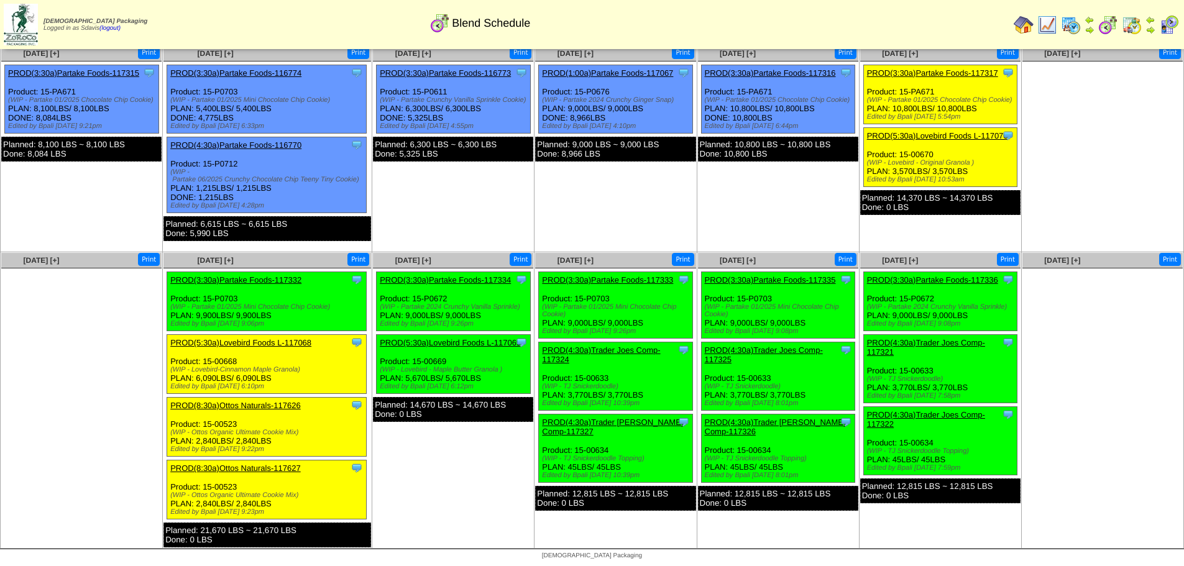
click at [294, 498] on div "(WIP - Ottos Organic Ultimate Cookie Mix)" at bounding box center [268, 495] width 196 height 7
click at [296, 395] on ul "Clone Item PROD(3:30a)Partake Foods-117332 Partake Foods ScheduleID: 117332 243…" at bounding box center [267, 410] width 208 height 276
click at [298, 421] on div "Clone Item PROD(8:30a)Ottos Naturals-117626 Ottos Naturals ScheduleID: 117626 1…" at bounding box center [267, 427] width 200 height 59
click at [331, 490] on div "Clone Item PROD(8:30a)Ottos Naturals-117627 Ottos Naturals ScheduleID: 117627 1…" at bounding box center [267, 490] width 200 height 59
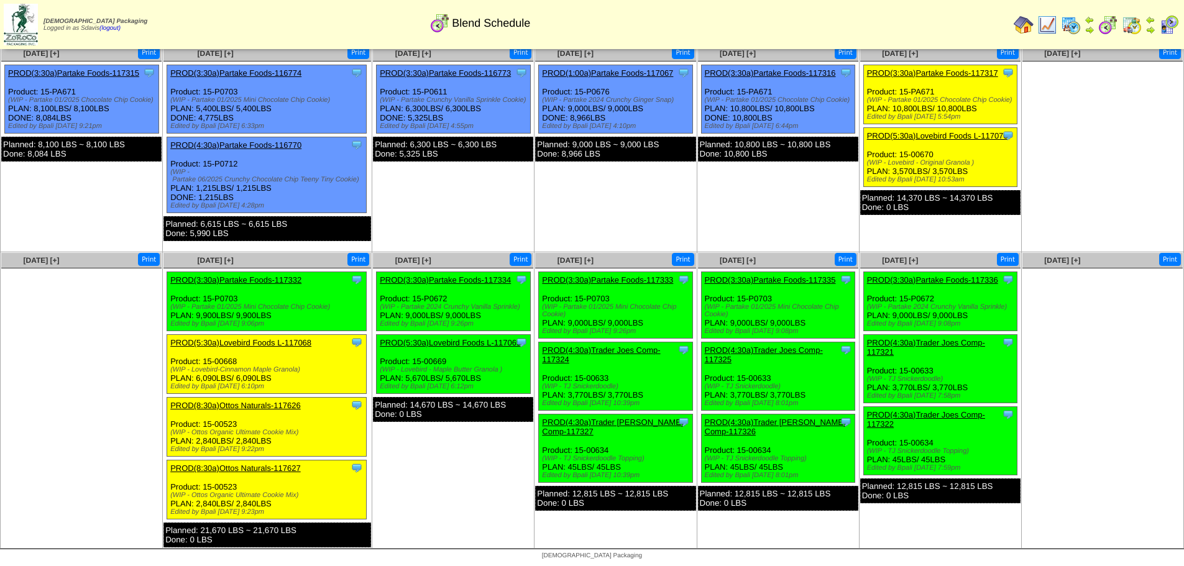
click at [283, 277] on link "PROD(3:30a)Partake Foods-117332" at bounding box center [235, 279] width 131 height 9
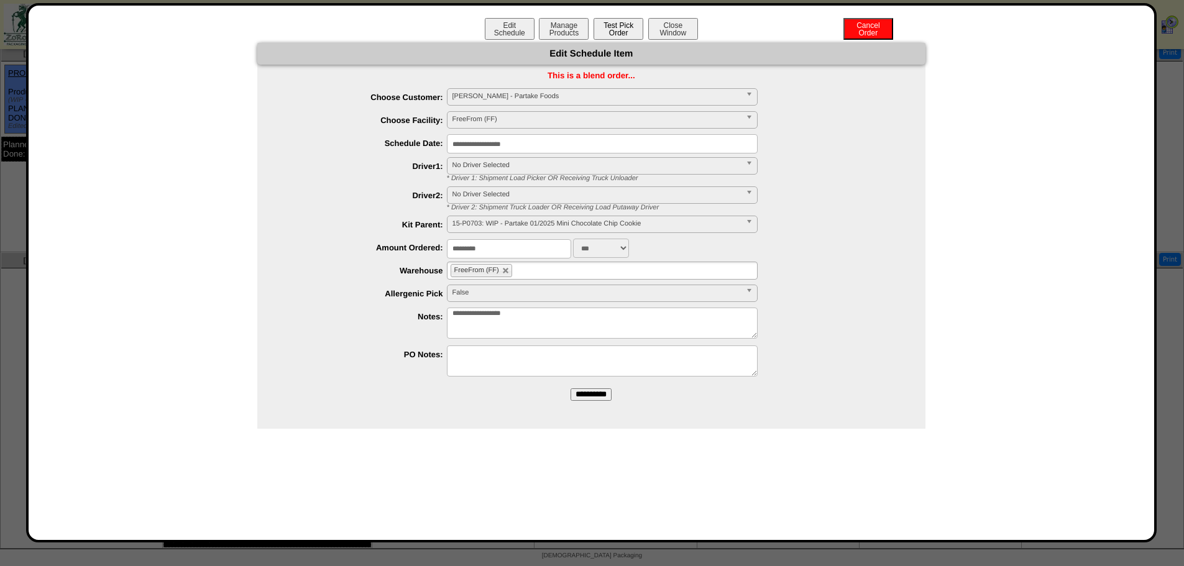
click at [630, 28] on button "Test Pick Order" at bounding box center [619, 29] width 50 height 22
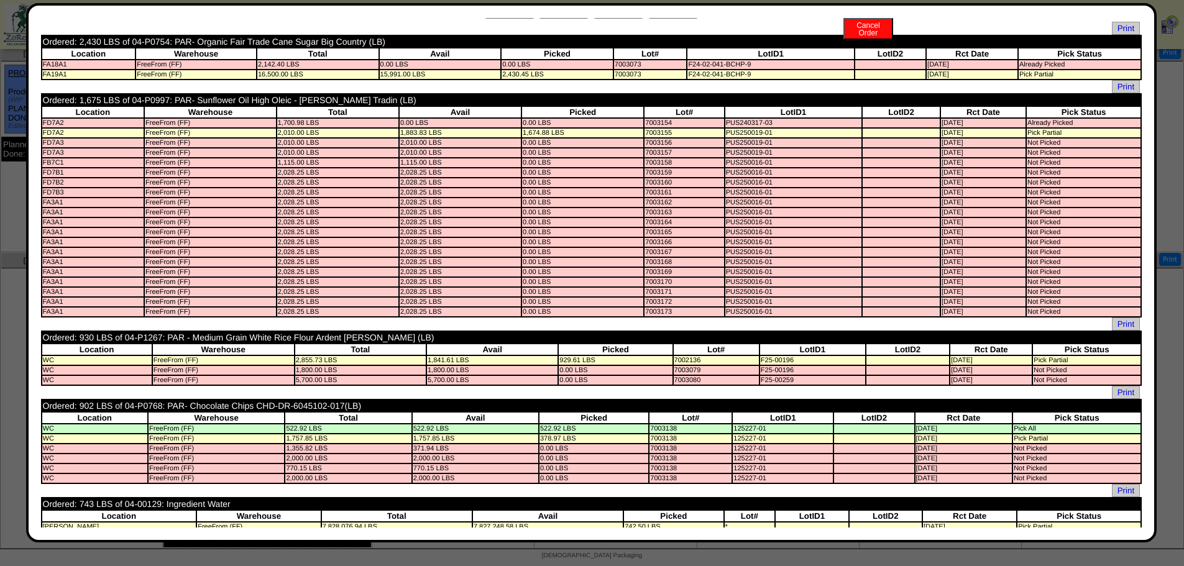
scroll to position [0, 0]
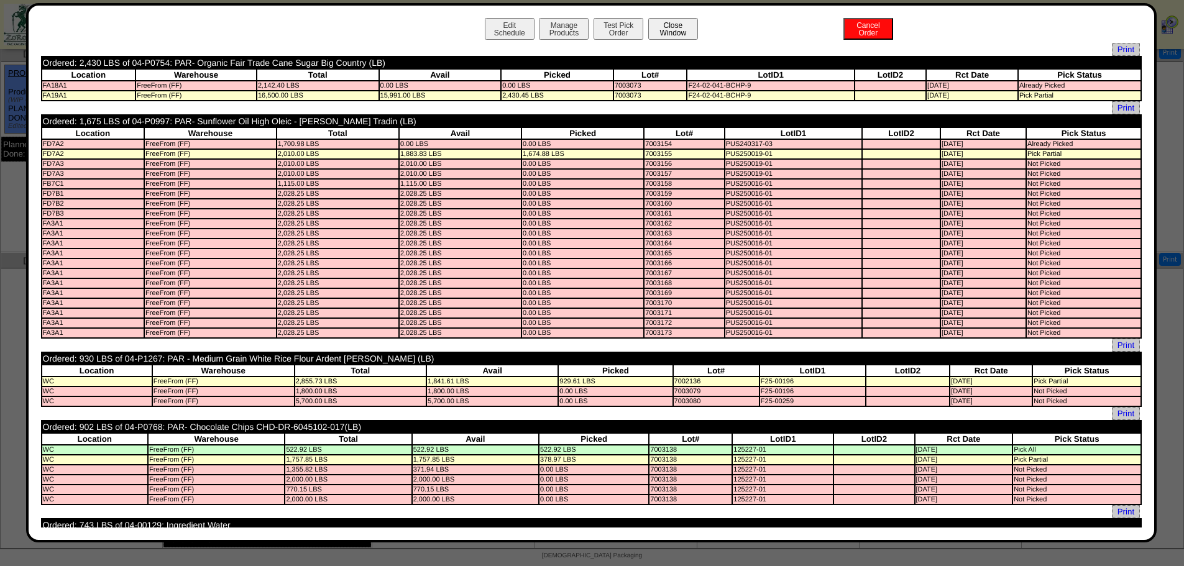
click at [671, 29] on button "Close Window" at bounding box center [673, 29] width 50 height 22
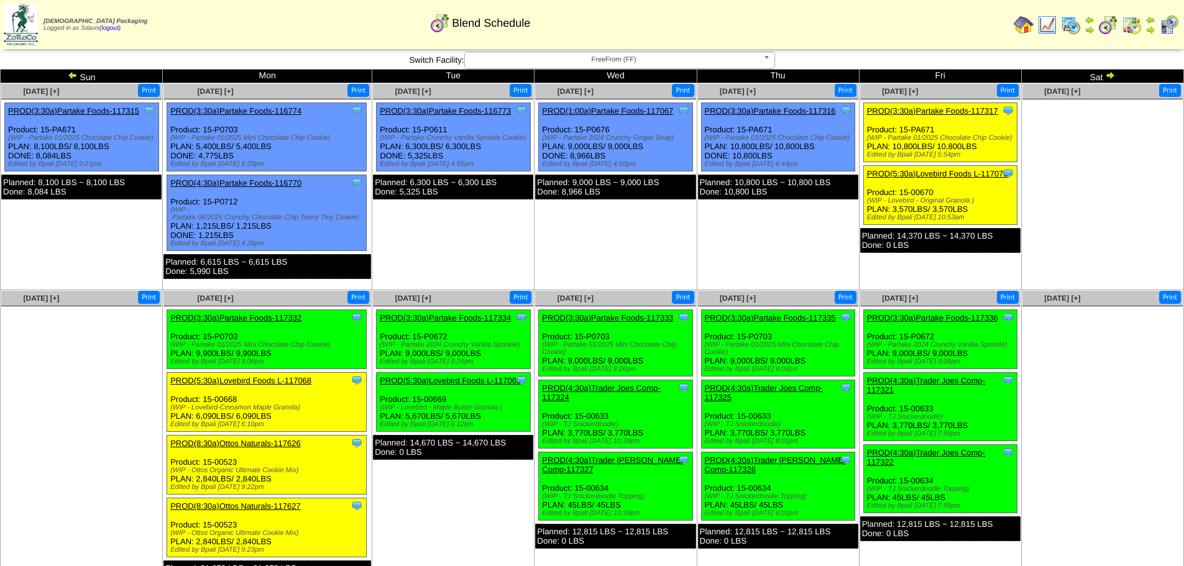
click at [282, 313] on link "PROD(3:30a)Partake Foods-117332" at bounding box center [235, 317] width 131 height 9
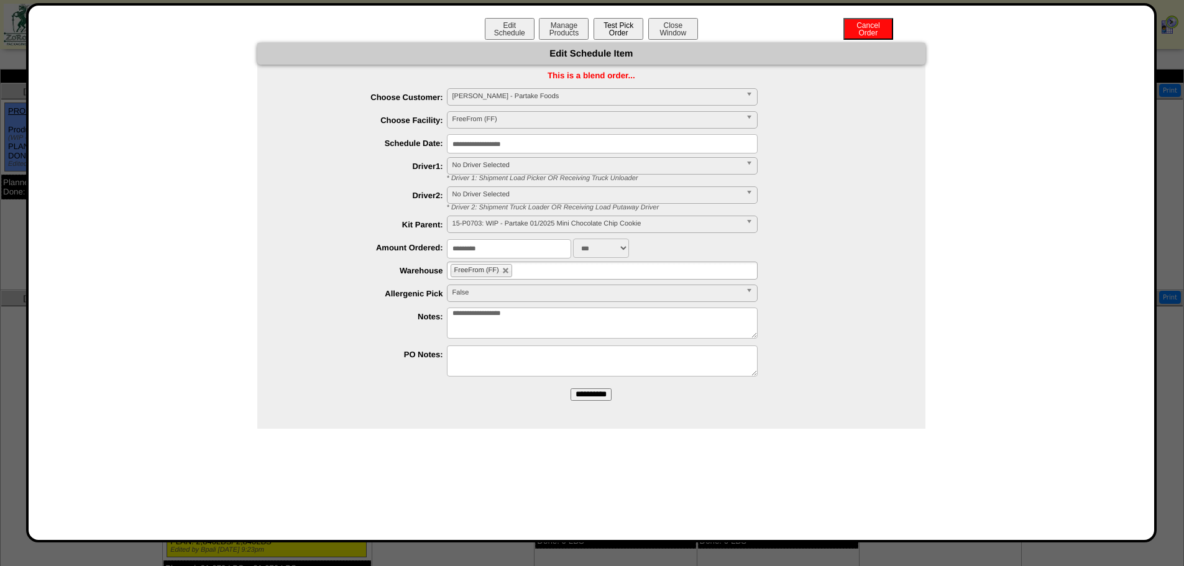
click at [612, 35] on button "Test Pick Order" at bounding box center [619, 29] width 50 height 22
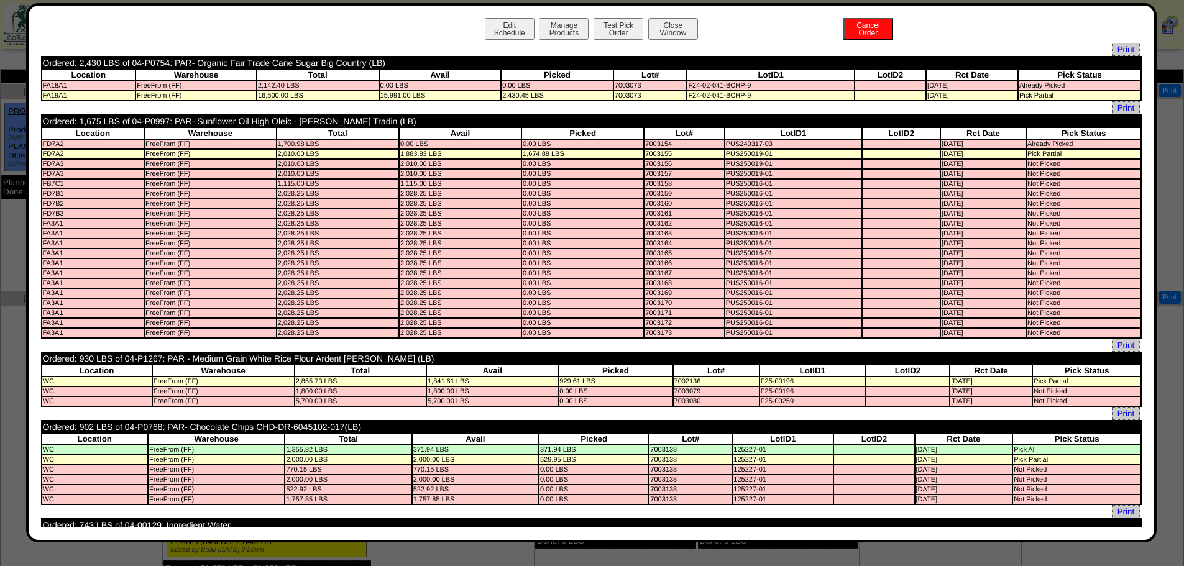
drag, startPoint x: 105, startPoint y: 58, endPoint x: 77, endPoint y: 59, distance: 28.0
click at [77, 59] on td "Ordered: 2,430 LBS of 04-P0754: PAR- Organic Fair Trade Cane Sugar Big Country …" at bounding box center [484, 62] width 884 height 11
click at [682, 34] on button "Close Window" at bounding box center [673, 29] width 50 height 22
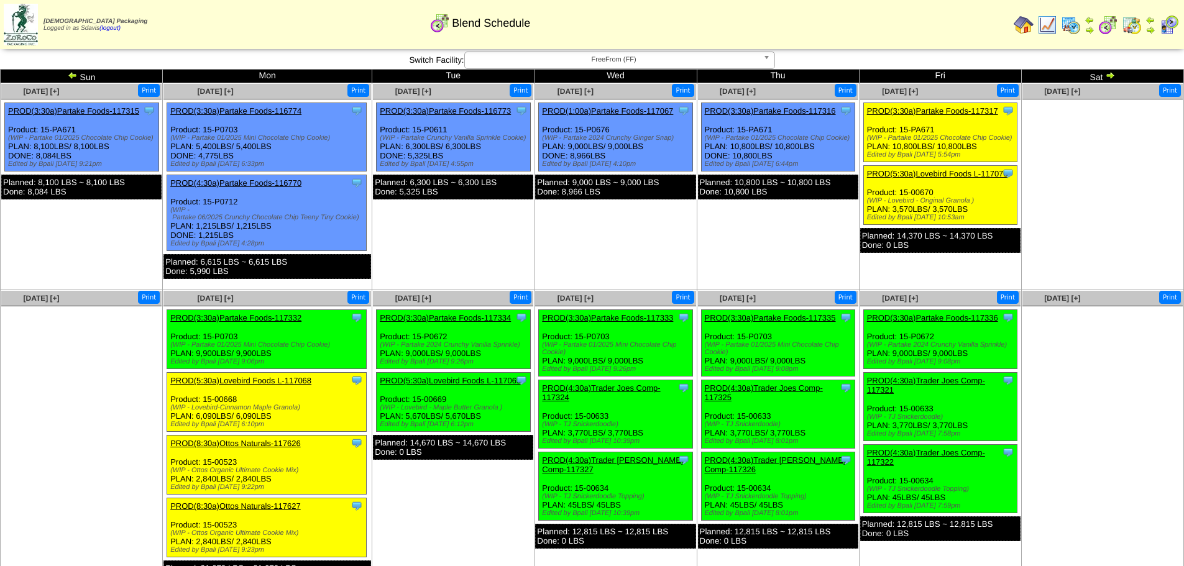
click at [293, 380] on link "PROD(5:30a)Lovebird Foods L-117068" at bounding box center [240, 380] width 141 height 9
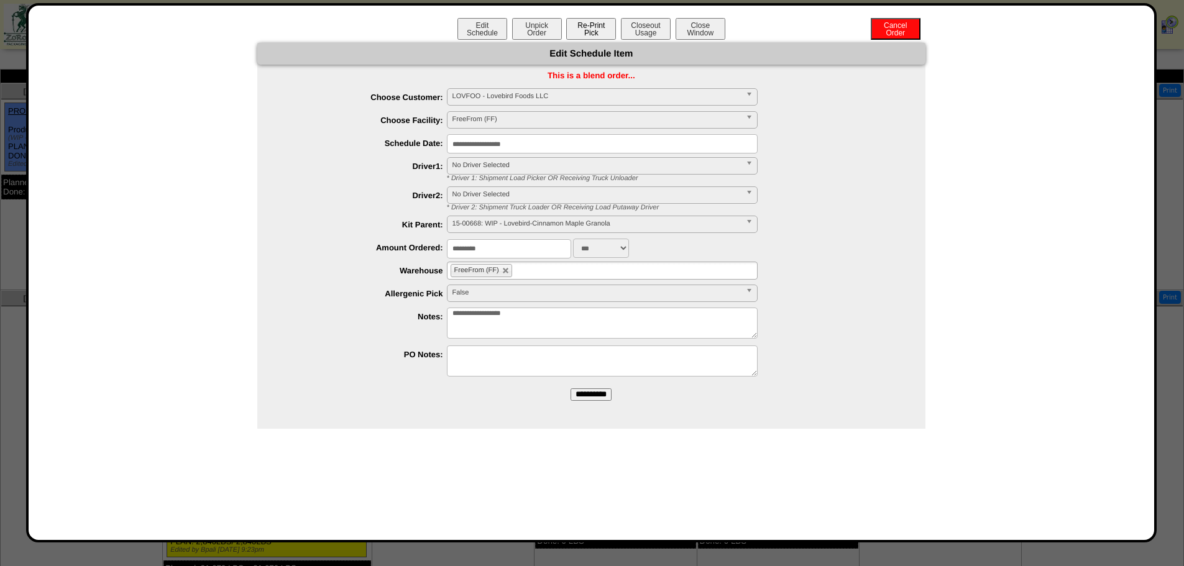
click at [581, 24] on button "Re-Print Pick" at bounding box center [591, 29] width 50 height 22
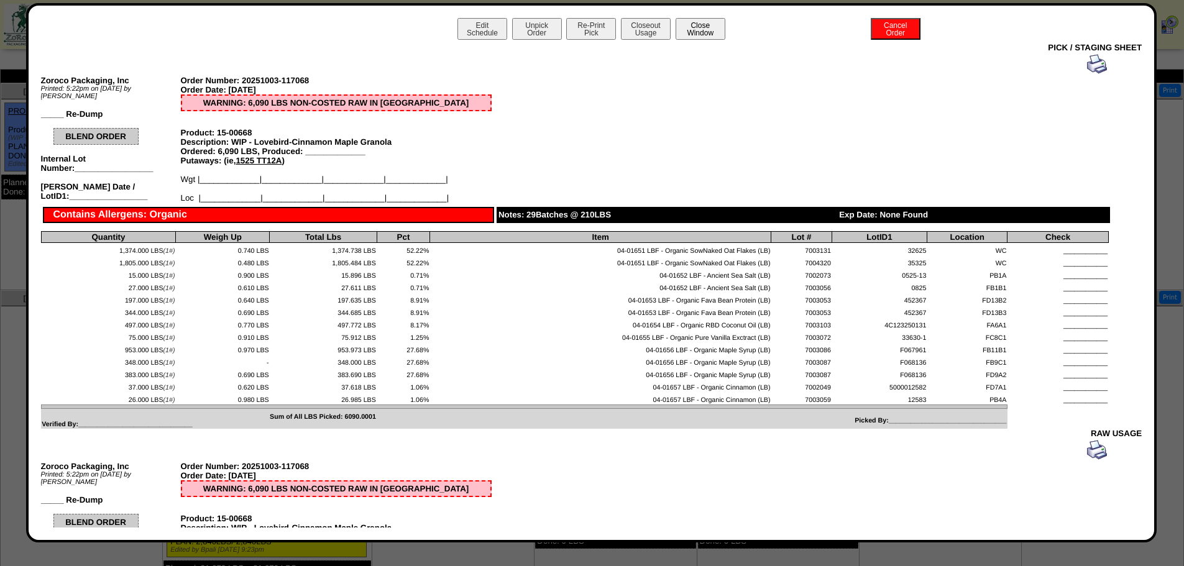
click at [704, 29] on button "Close Window" at bounding box center [701, 29] width 50 height 22
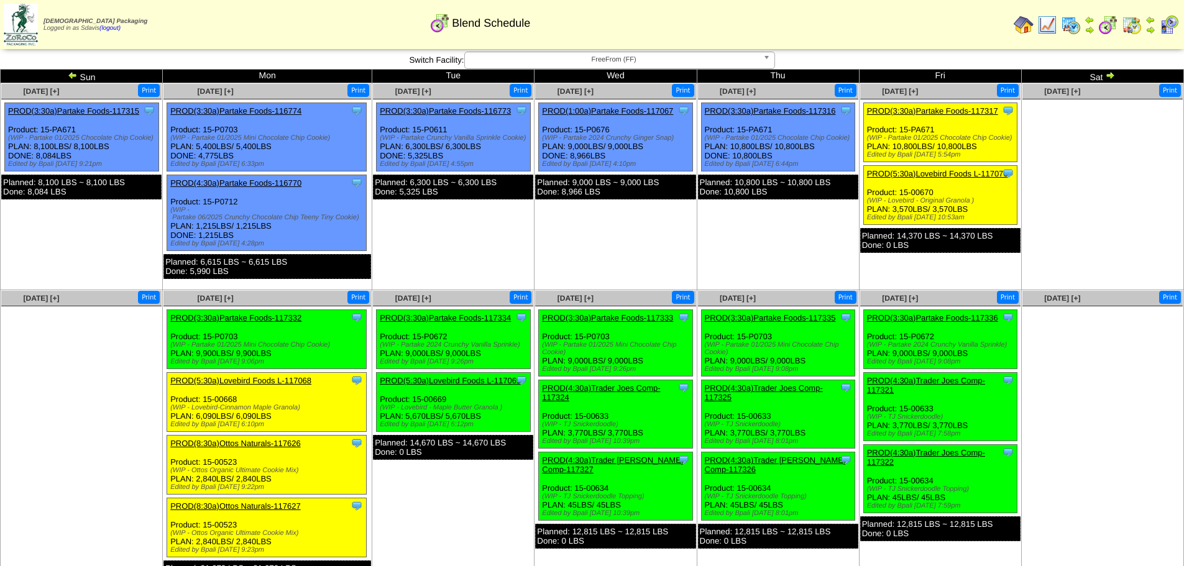
click at [284, 319] on link "PROD(3:30a)Partake Foods-117332" at bounding box center [235, 317] width 131 height 9
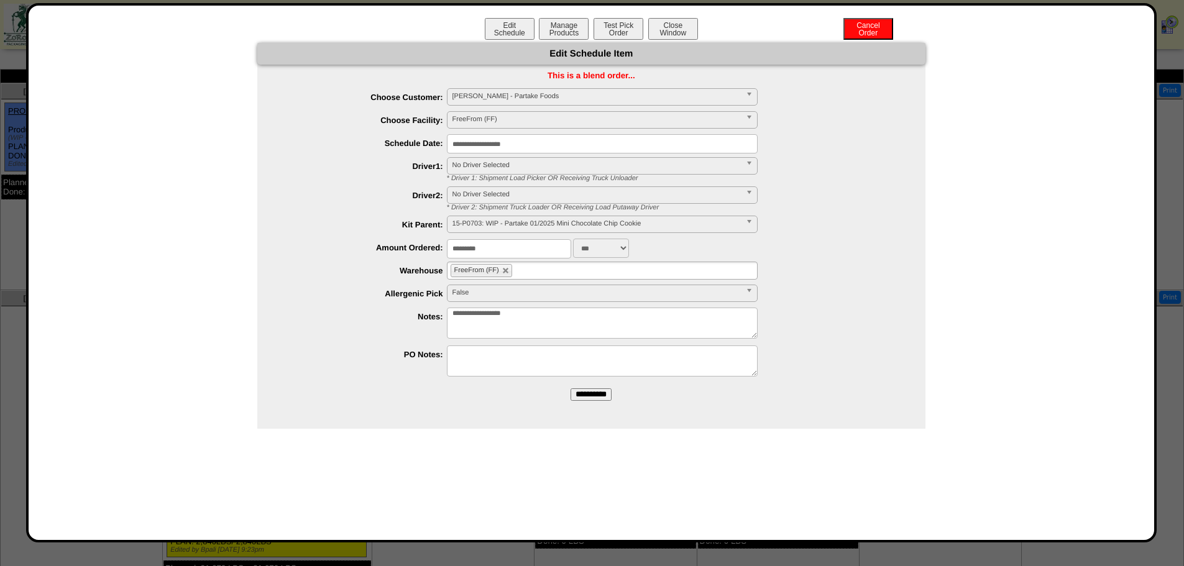
click at [613, 40] on div "Edit Schedule Manage Products Test Pick Order Cancel Order Close Window" at bounding box center [591, 30] width 1101 height 25
click at [613, 34] on button "Test Pick Order" at bounding box center [619, 29] width 50 height 22
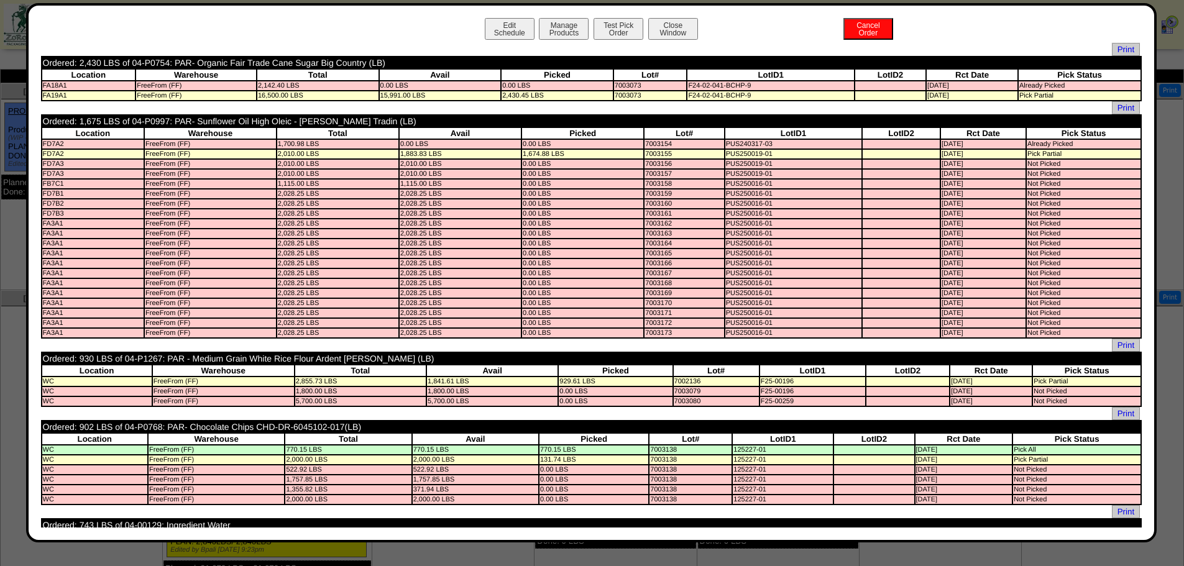
drag, startPoint x: 104, startPoint y: 62, endPoint x: 83, endPoint y: 62, distance: 21.8
click at [83, 62] on td "Ordered: 2,430 LBS of 04-P0754: PAR- Organic Fair Trade Cane Sugar Big Country …" at bounding box center [484, 62] width 884 height 11
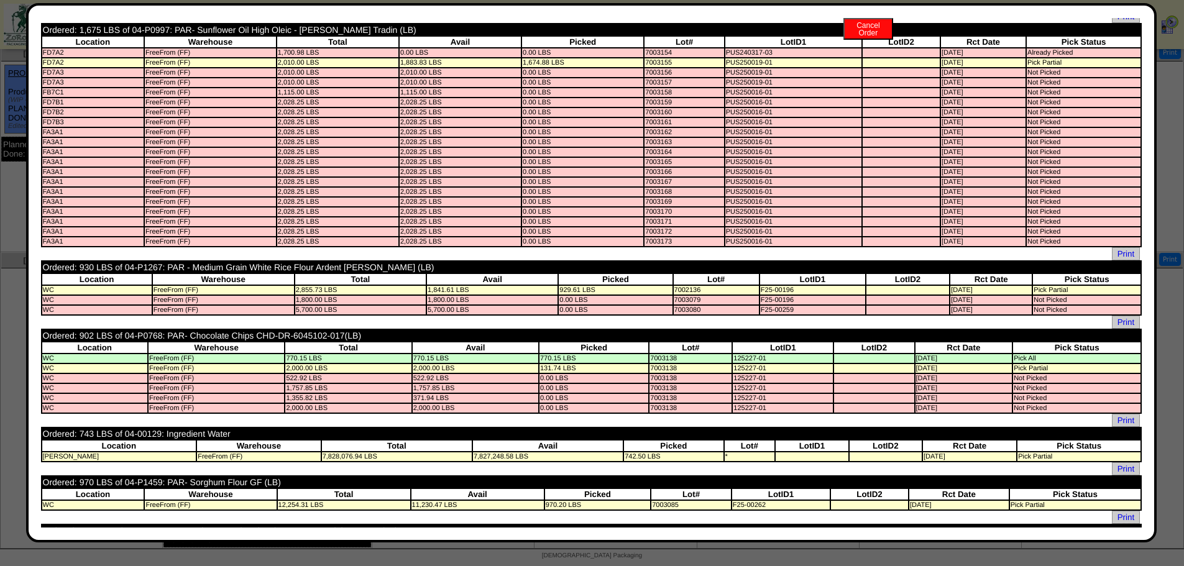
scroll to position [62, 0]
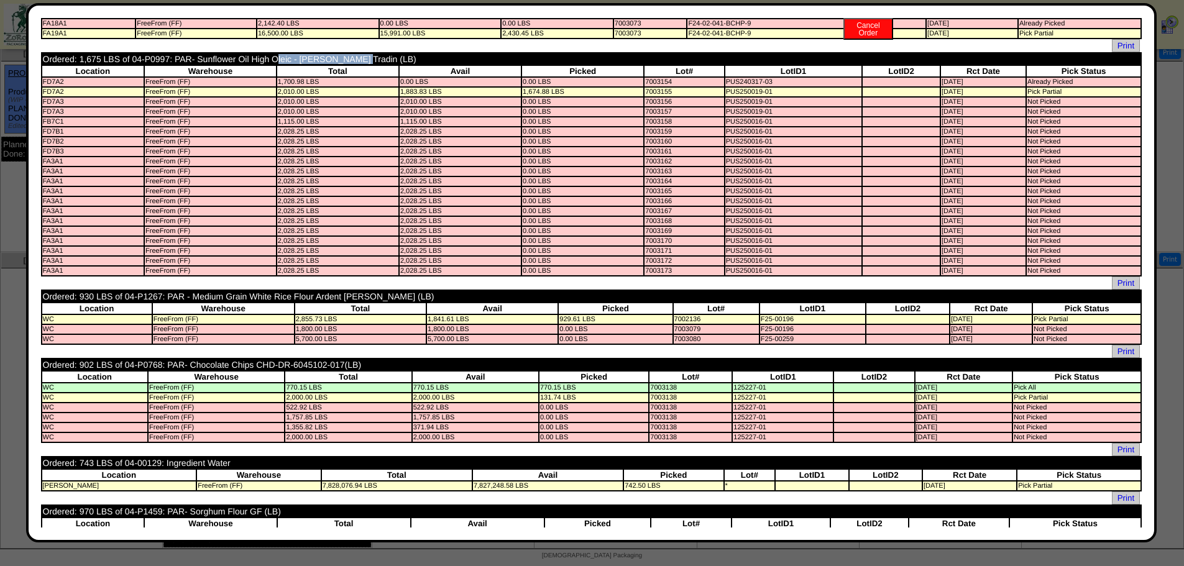
drag, startPoint x: 279, startPoint y: 58, endPoint x: 195, endPoint y: 55, distance: 84.0
click at [195, 55] on td "Ordered: 1,675 LBS of 04-P0997: PAR- Sunflower Oil High Oleic - Cargill Tradin …" at bounding box center [491, 58] width 898 height 11
click at [181, 289] on div "Print Ordered: 930 LBS of 04-P1267: PAR - Medium Grain White Rice Flour Ardent …" at bounding box center [591, 311] width 1101 height 67
drag, startPoint x: 191, startPoint y: 300, endPoint x: 319, endPoint y: 293, distance: 128.2
click at [319, 293] on td "Ordered: 930 LBS of 04-P1267: PAR - Medium Grain White Rice Flour Ardent Mills …" at bounding box center [495, 296] width 907 height 11
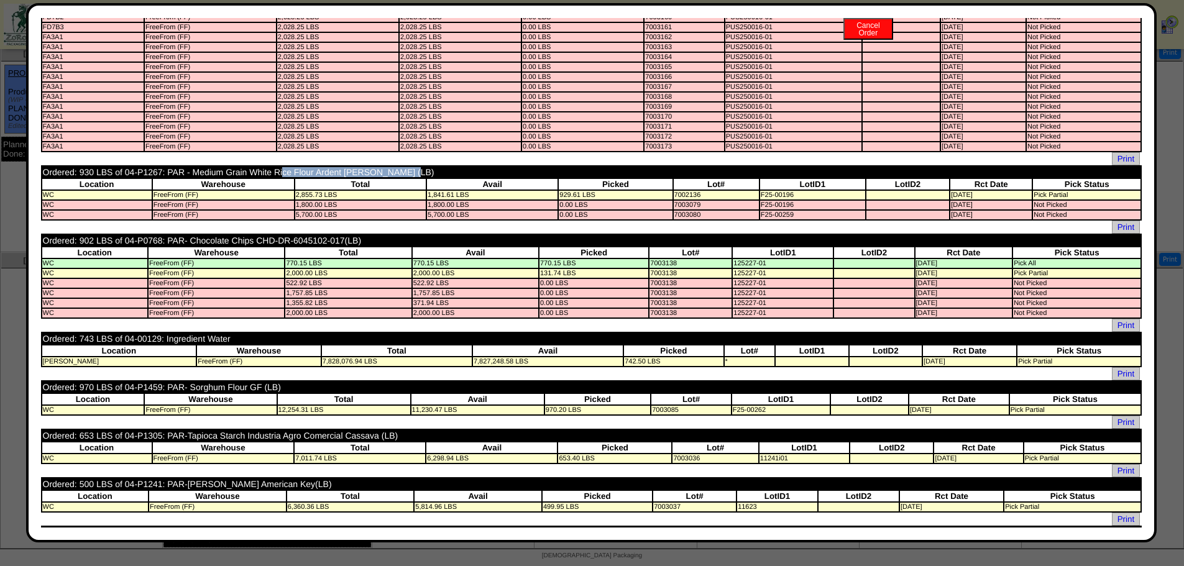
scroll to position [249, 0]
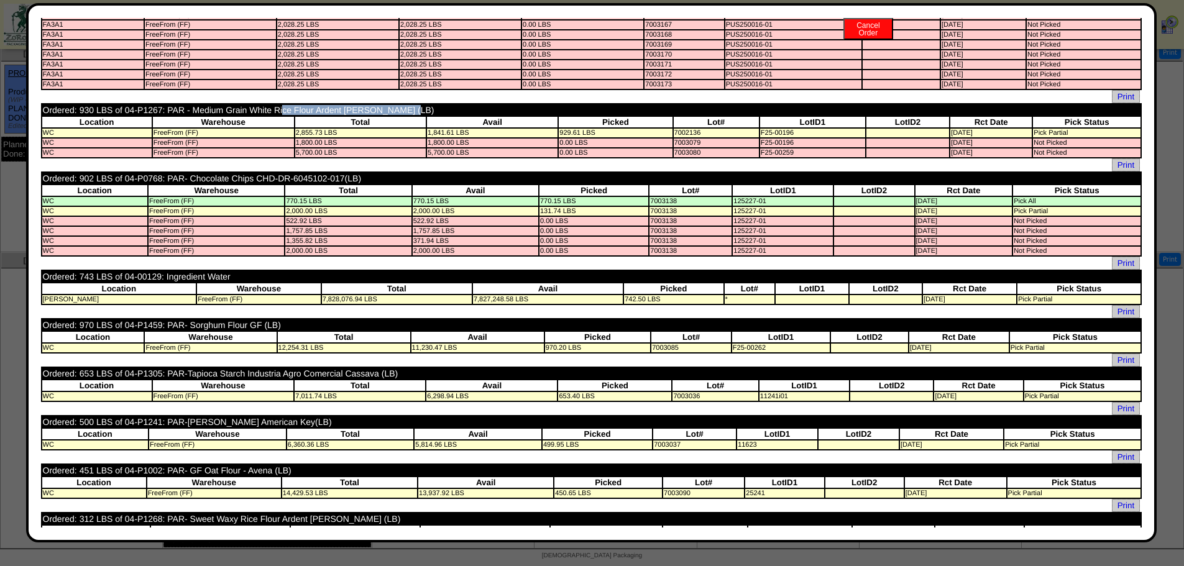
drag, startPoint x: 193, startPoint y: 322, endPoint x: 265, endPoint y: 329, distance: 71.9
click at [265, 329] on td "Ordered: 970 LBS of 04-P1459: PAR- Sorghum Flour GF (LB)" at bounding box center [475, 324] width 866 height 11
drag, startPoint x: 191, startPoint y: 374, endPoint x: 250, endPoint y: 374, distance: 58.4
click at [250, 374] on td "Ordered: 653 LBS of 04-P1305: PAR-Tapioca Starch Industria Agro Comercial Cassa…" at bounding box center [487, 373] width 891 height 11
drag, startPoint x: 190, startPoint y: 423, endPoint x: 293, endPoint y: 423, distance: 102.6
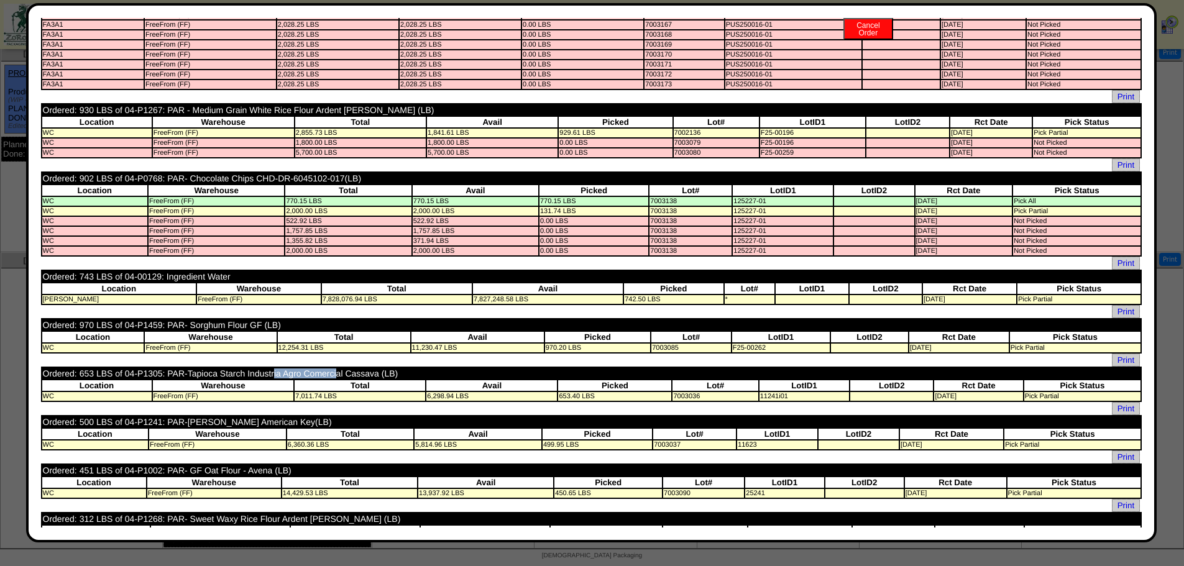
click at [293, 423] on td "Ordered: 500 LBS of 04-P1241: PAR-Cassava Flour Rocha American Key(LB)" at bounding box center [470, 421] width 857 height 11
drag, startPoint x: 209, startPoint y: 470, endPoint x: 242, endPoint y: 467, distance: 33.1
click at [242, 467] on td "Ordered: 451 LBS of 04-P1002: PAR- GF Oat Flour - Avena (LB)" at bounding box center [472, 470] width 861 height 11
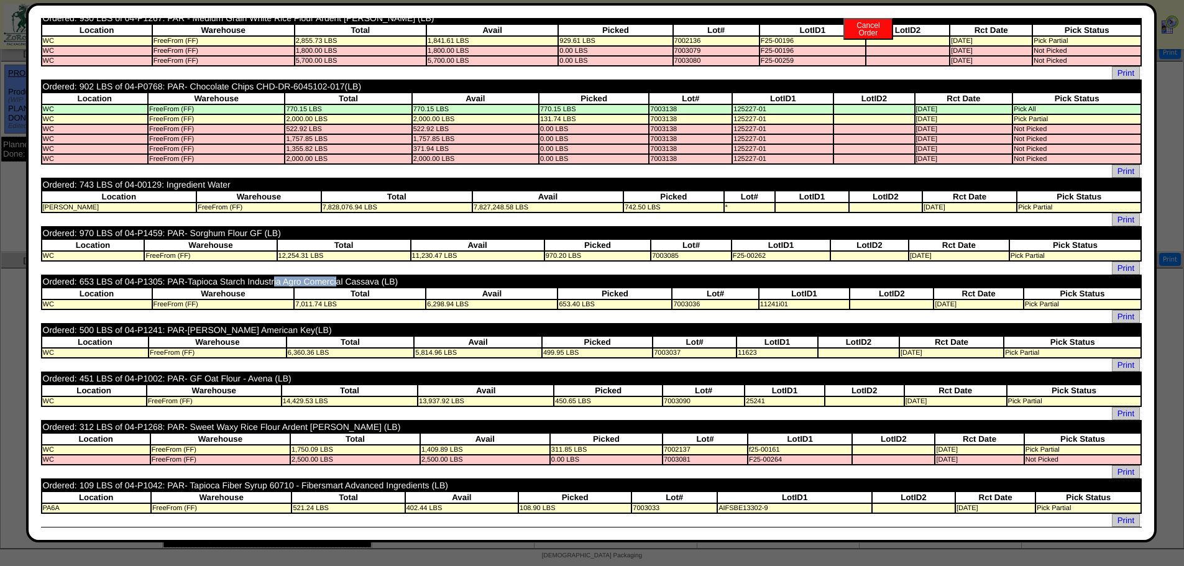
scroll to position [373, 0]
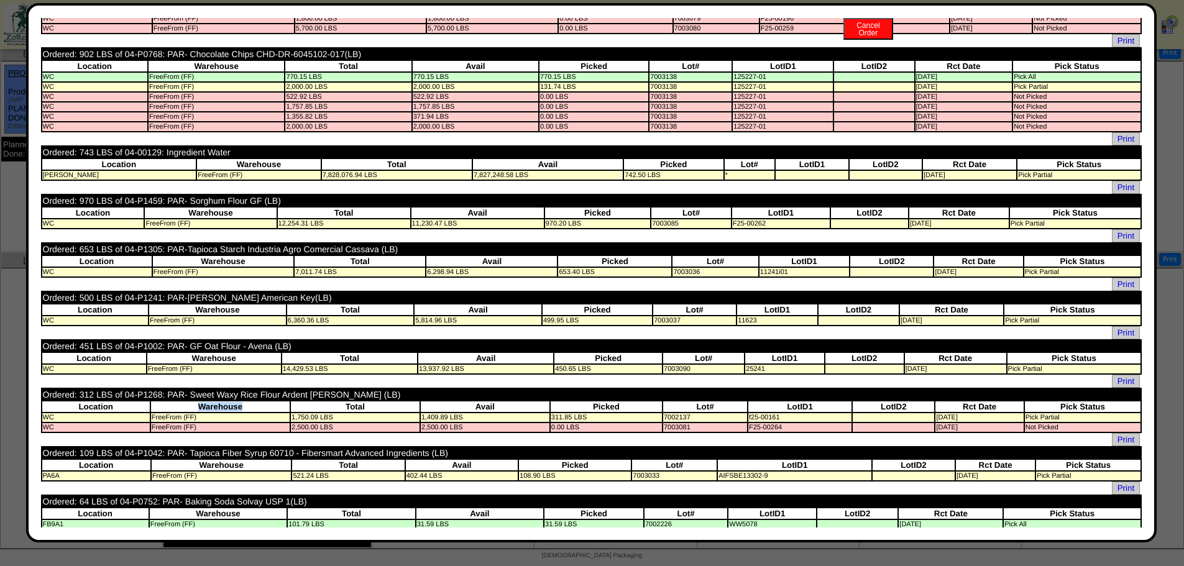
drag, startPoint x: 191, startPoint y: 410, endPoint x: 266, endPoint y: 405, distance: 74.8
click at [266, 405] on th "Warehouse" at bounding box center [220, 407] width 139 height 11
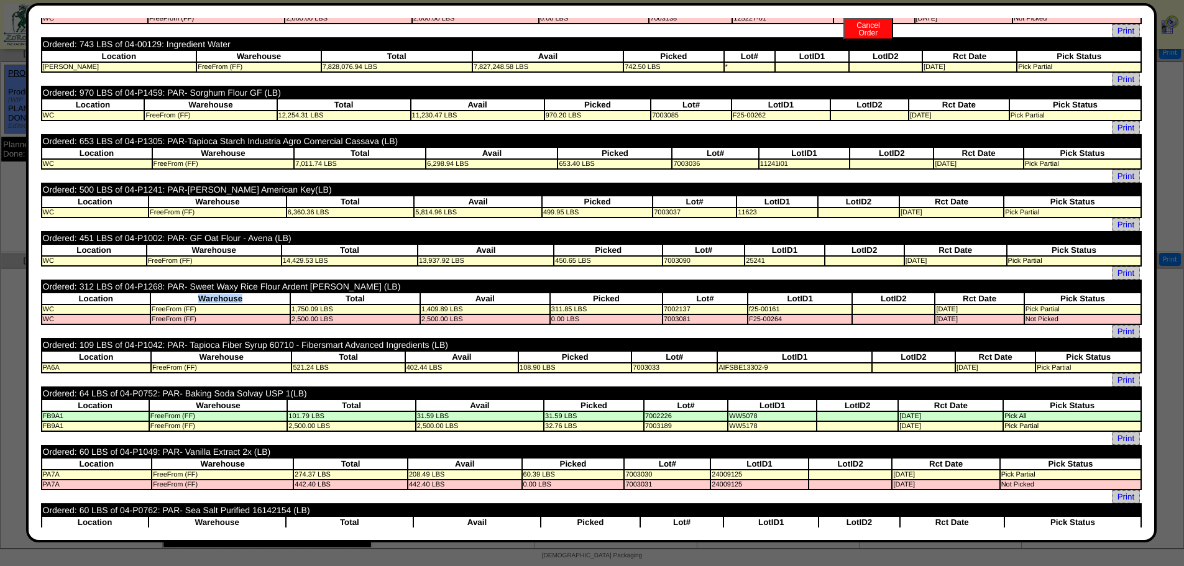
scroll to position [497, 0]
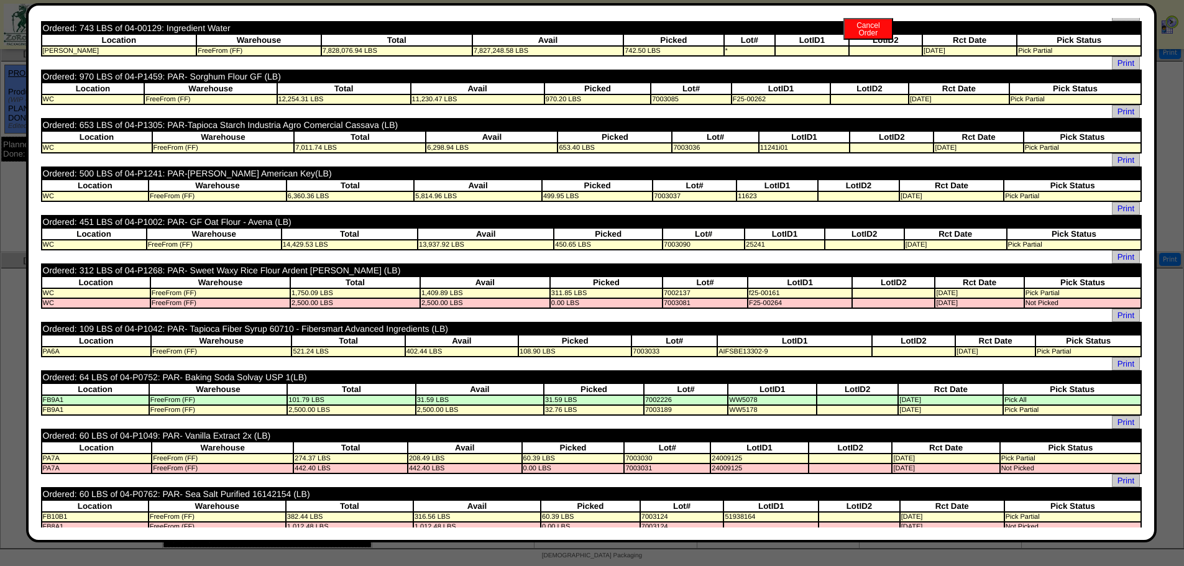
click at [219, 372] on td "Ordered: 64 LBS of 04-P0752: PAR- Baking Soda Solvay USP 1(LB)" at bounding box center [470, 377] width 856 height 11
drag, startPoint x: 184, startPoint y: 378, endPoint x: 216, endPoint y: 378, distance: 32.3
click at [216, 378] on td "Ordered: 64 LBS of 04-P0752: PAR- Baking Soda Solvay USP 1(LB)" at bounding box center [470, 377] width 856 height 11
drag, startPoint x: 80, startPoint y: 376, endPoint x: 93, endPoint y: 374, distance: 13.3
click at [93, 374] on td "Ordered: 64 LBS of 04-P0752: PAR- Baking Soda Solvay USP 1(LB)" at bounding box center [470, 377] width 856 height 11
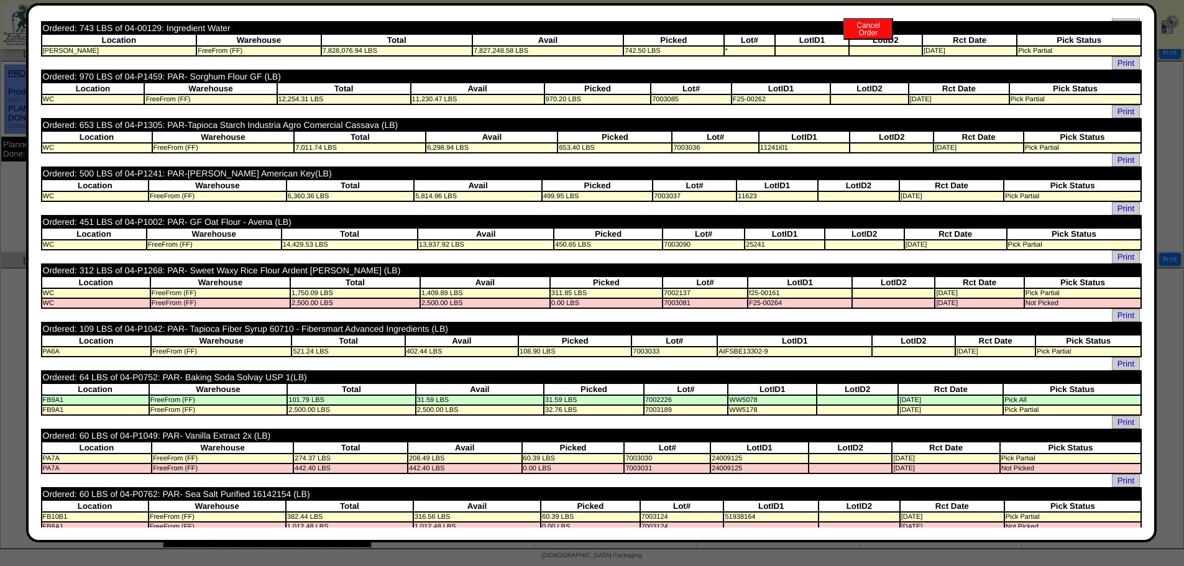
drag, startPoint x: 189, startPoint y: 76, endPoint x: 246, endPoint y: 75, distance: 57.2
click at [246, 75] on td "Ordered: 970 LBS of 04-P1459: PAR- Sorghum Flour GF (LB)" at bounding box center [475, 76] width 866 height 11
click at [209, 78] on td "Ordered: 970 LBS of 04-P1459: PAR- Sorghum Flour GF (LB)" at bounding box center [475, 76] width 866 height 11
drag, startPoint x: 189, startPoint y: 81, endPoint x: 242, endPoint y: 76, distance: 53.6
click at [242, 76] on td "Ordered: 970 LBS of 04-P1459: PAR- Sorghum Flour GF (LB)" at bounding box center [475, 76] width 866 height 11
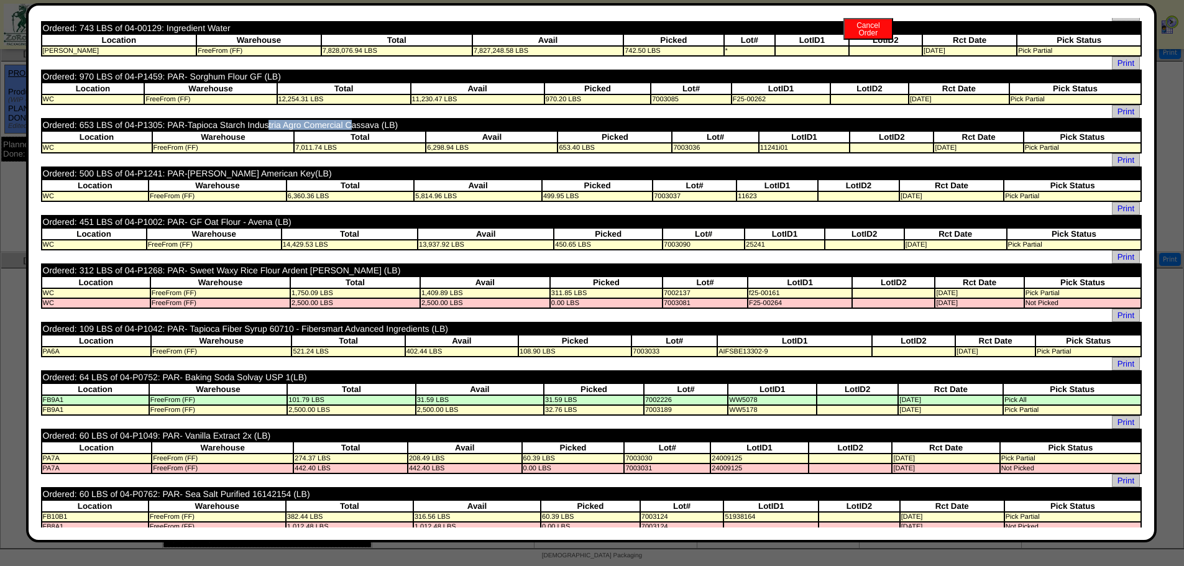
drag, startPoint x: 181, startPoint y: 118, endPoint x: 267, endPoint y: 126, distance: 85.5
click at [267, 126] on table "Ordered: 653 LBS of 04-P1305: PAR-Tapioca Starch Industria Agro Comercial Cassa…" at bounding box center [591, 135] width 1101 height 35
click at [241, 168] on td "Ordered: 500 LBS of 04-P1241: PAR-Cassava Flour Rocha American Key(LB)" at bounding box center [470, 173] width 857 height 11
click at [229, 226] on td "Ordered: 451 LBS of 04-P1002: PAR- GF Oat Flour - Avena (LB)" at bounding box center [472, 221] width 861 height 11
click at [240, 271] on td "Ordered: 312 LBS of 04-P1268: PAR- Sweet Waxy Rice Flour Ardent Mills (LB)" at bounding box center [488, 270] width 893 height 11
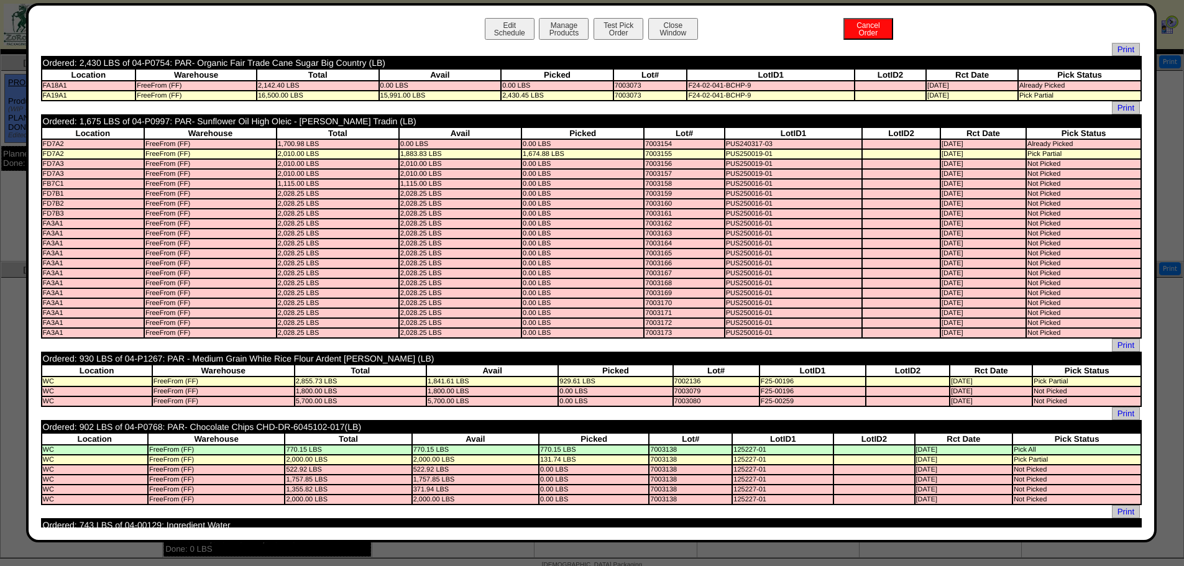
scroll to position [0, 0]
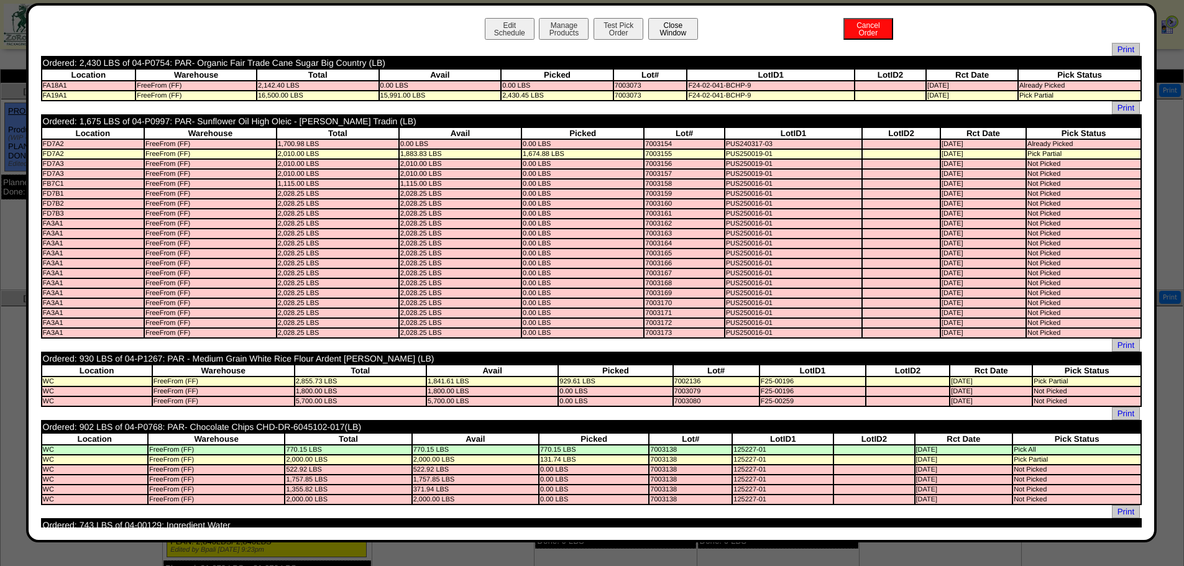
click at [676, 29] on button "Close Window" at bounding box center [673, 29] width 50 height 22
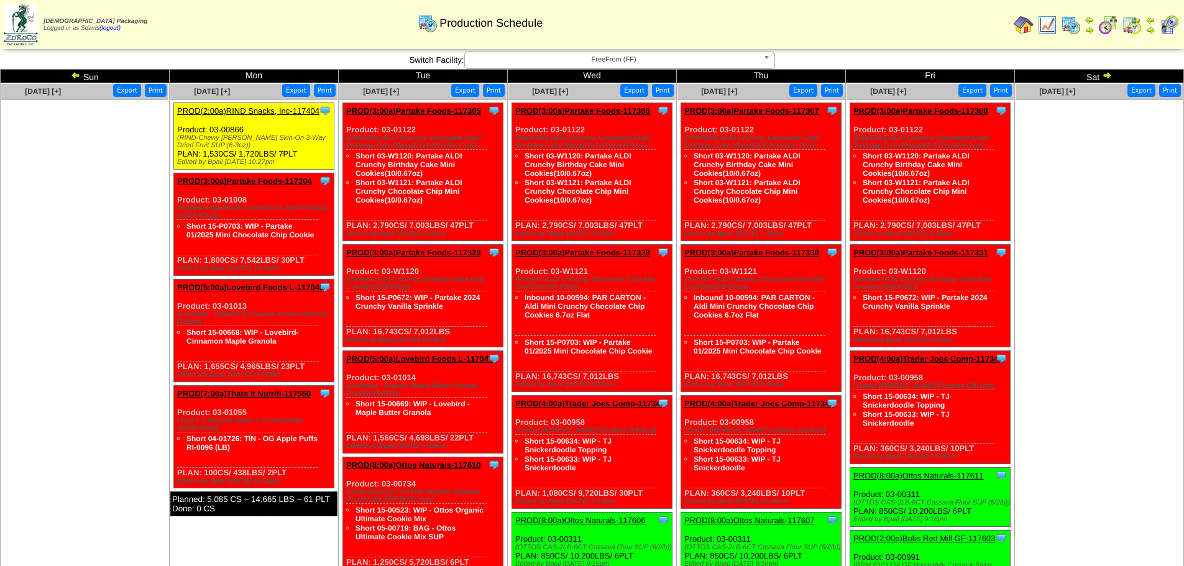
click at [280, 177] on link "PROD(3:00a)Partake Foods-117304" at bounding box center [244, 181] width 135 height 9
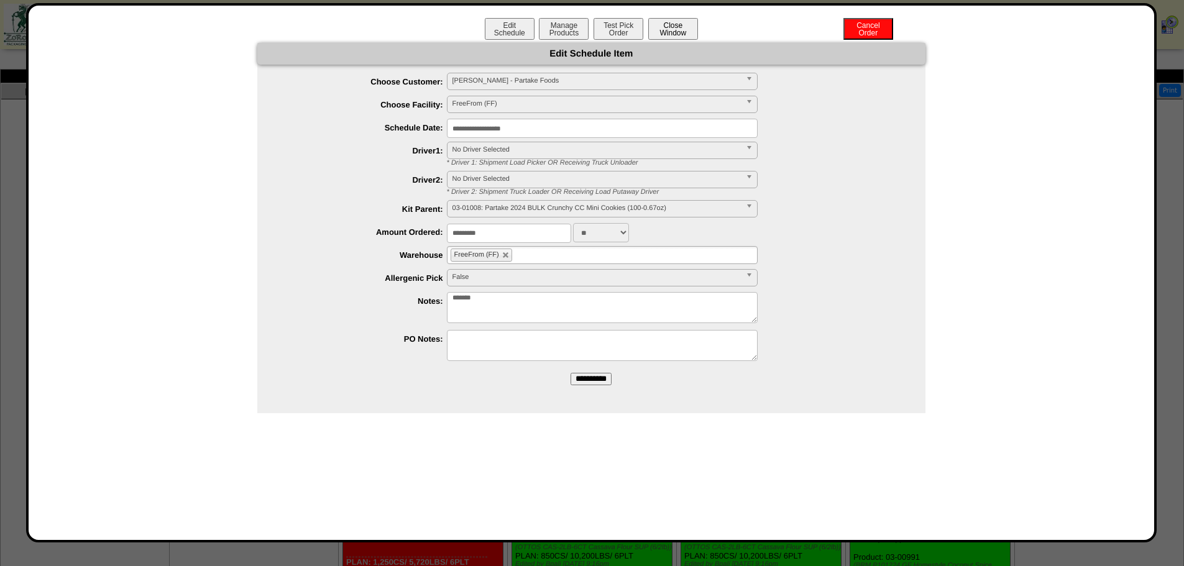
click at [687, 29] on button "Close Window" at bounding box center [673, 29] width 50 height 22
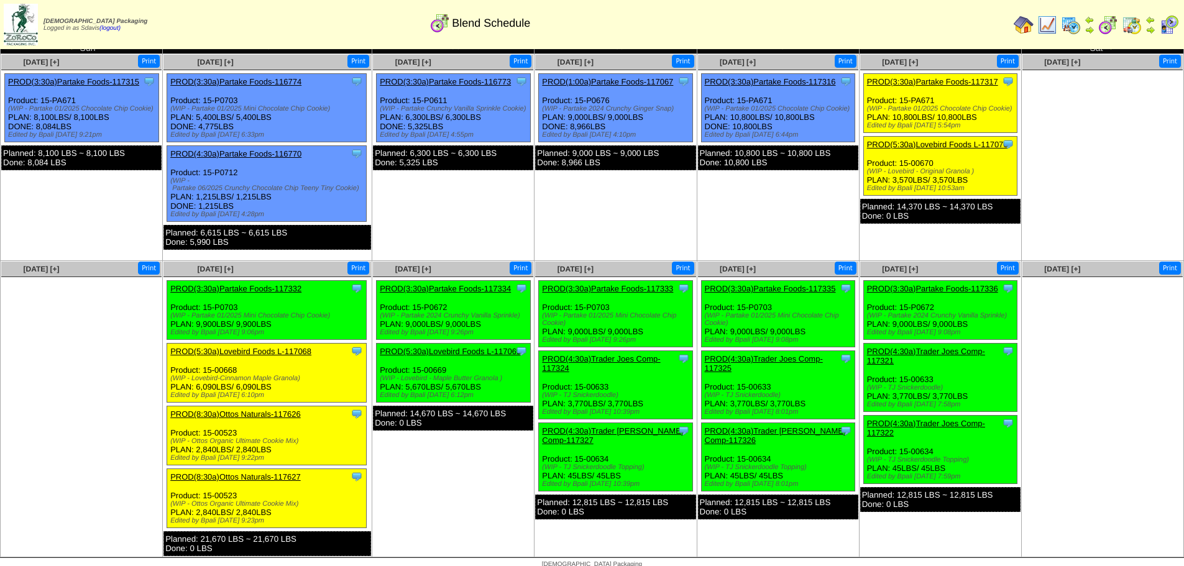
scroll to position [38, 0]
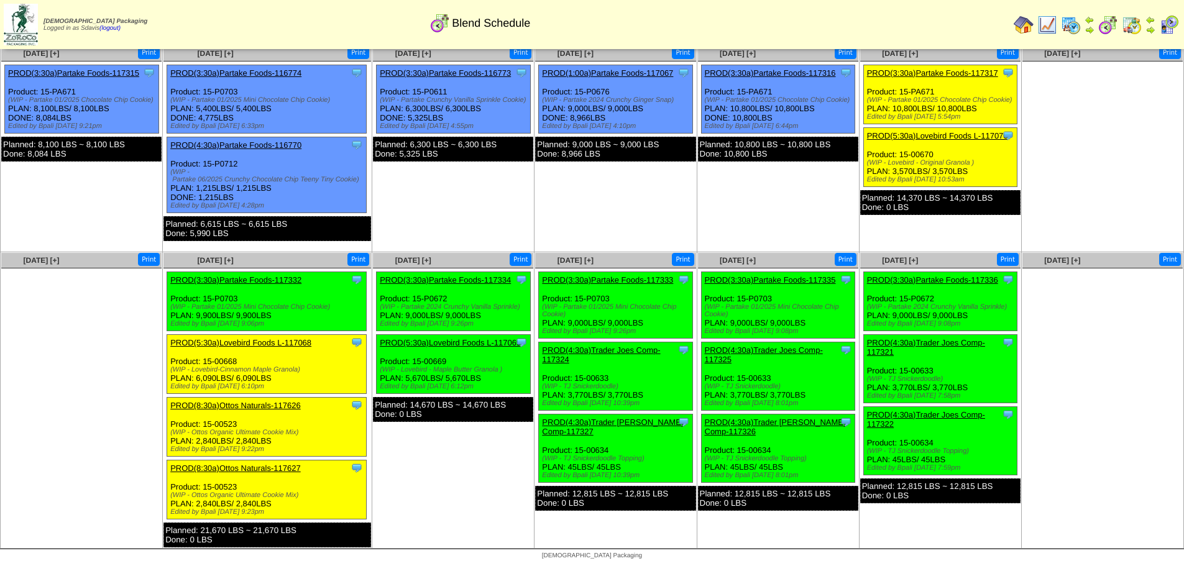
click at [249, 343] on link "PROD(5:30a)Lovebird Foods L-117068" at bounding box center [240, 342] width 141 height 9
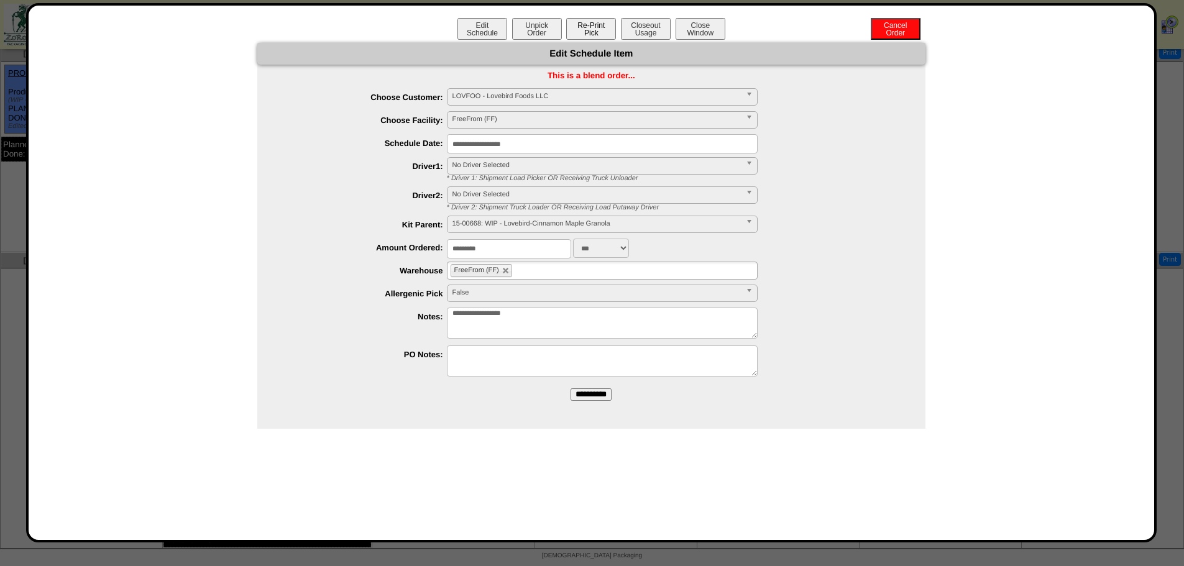
click at [600, 29] on button "Re-Print Pick" at bounding box center [591, 29] width 50 height 22
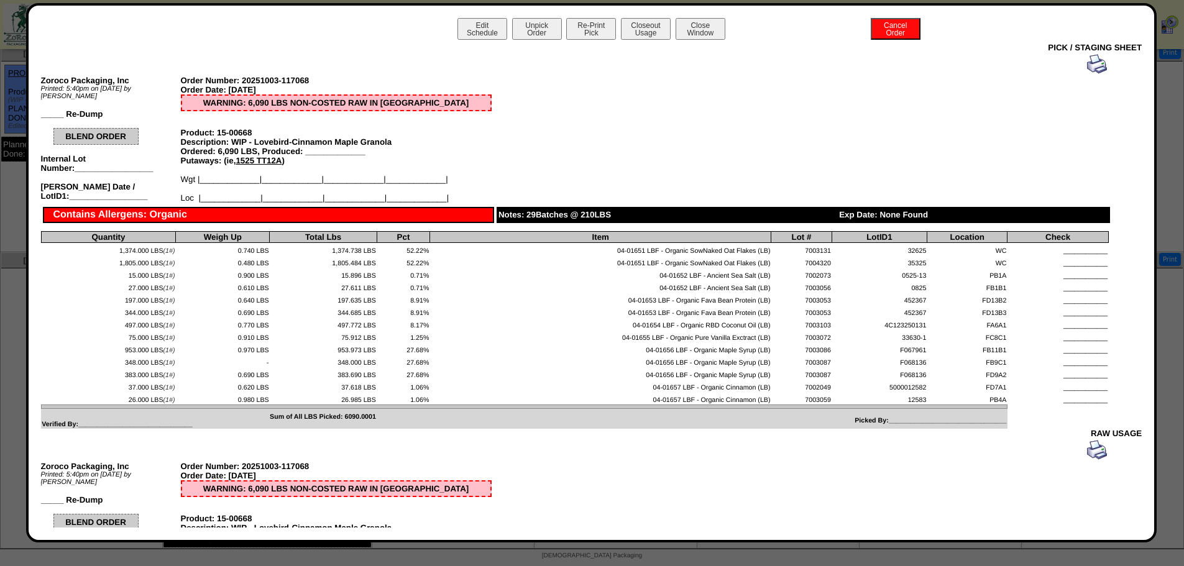
click at [1091, 65] on img at bounding box center [1097, 64] width 20 height 20
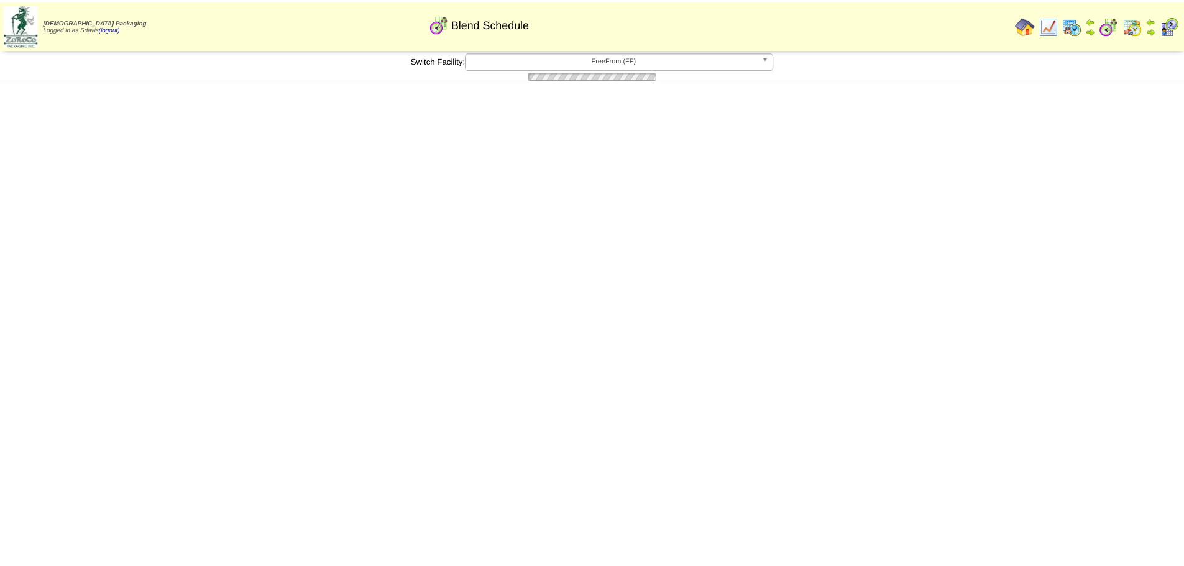
scroll to position [38, 0]
